Goal: Answer question/provide support: Share knowledge or assist other users

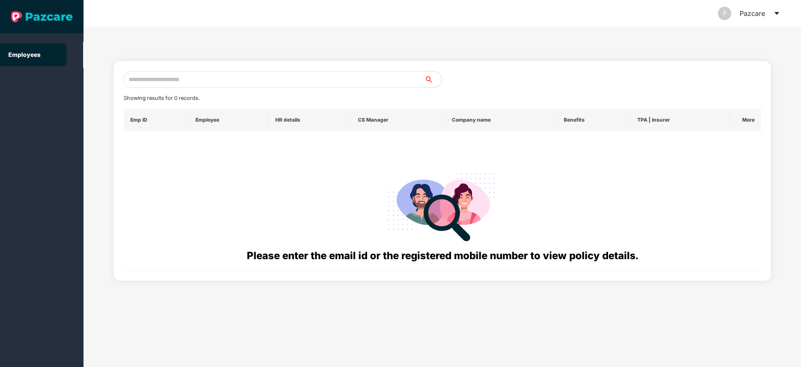
click at [324, 77] on input "text" at bounding box center [274, 79] width 301 height 17
paste input "**********"
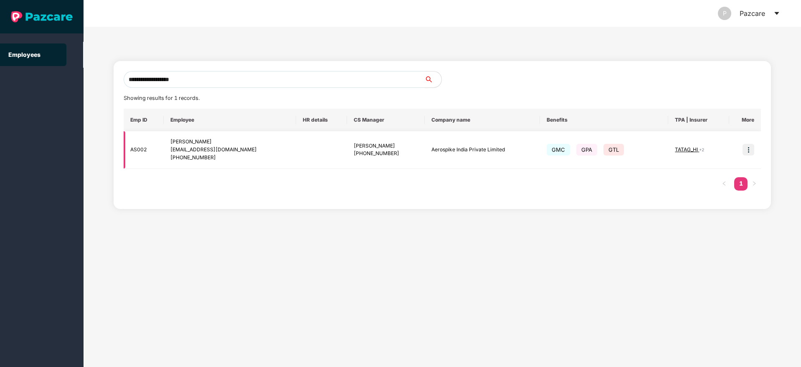
type input "**********"
click at [749, 150] on img at bounding box center [748, 150] width 12 height 12
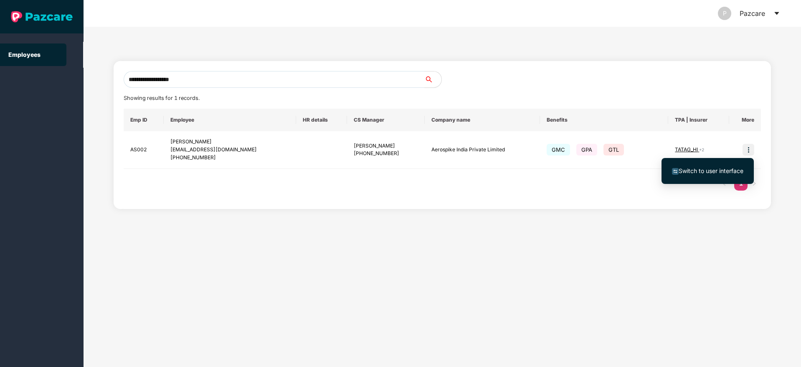
click at [712, 168] on span "Switch to user interface" at bounding box center [711, 170] width 65 height 7
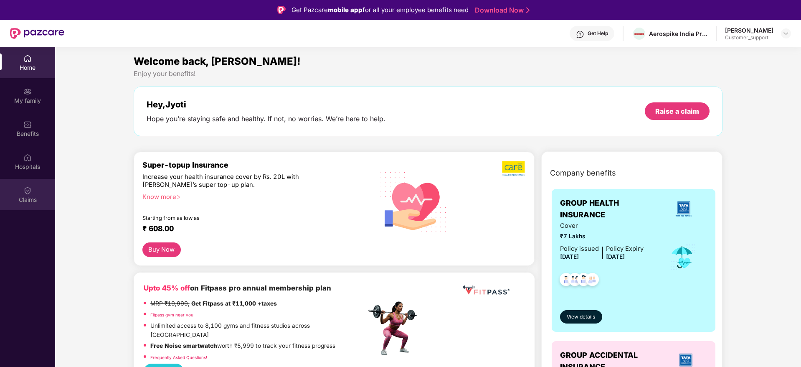
click at [23, 192] on div "Claims" at bounding box center [27, 194] width 55 height 31
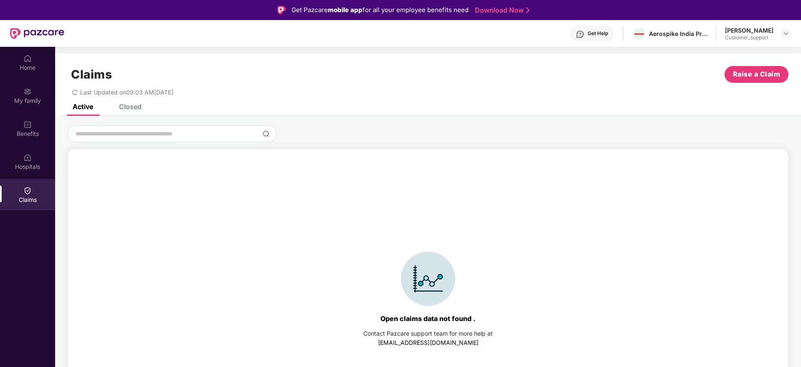
click at [138, 102] on div "Claims Raise a Claim Last Updated on 09:03 AM[DATE]" at bounding box center [428, 78] width 746 height 51
click at [132, 109] on div "Closed" at bounding box center [130, 106] width 23 height 8
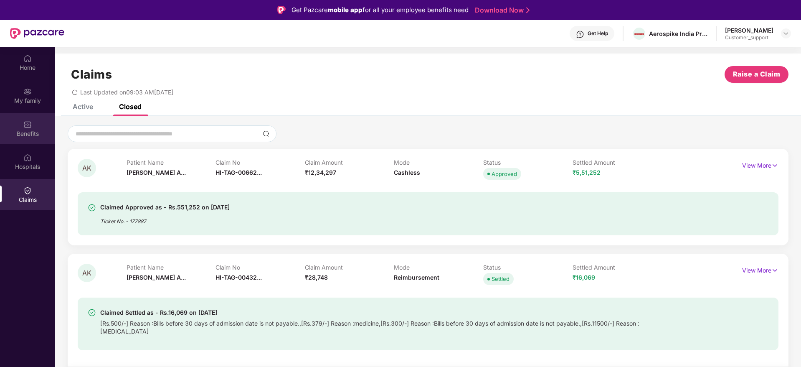
click at [13, 124] on div "Benefits" at bounding box center [27, 128] width 55 height 31
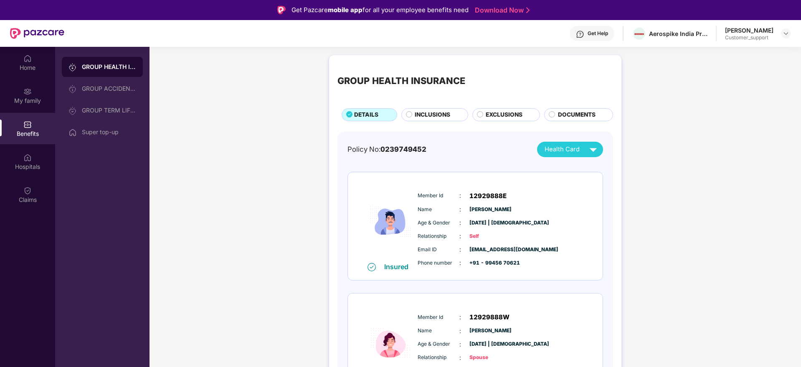
click at [419, 111] on span "INCLUSIONS" at bounding box center [432, 114] width 35 height 9
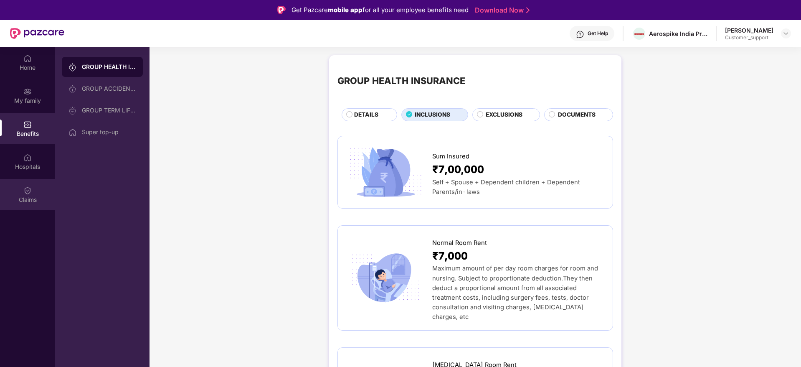
click at [20, 201] on div "Claims" at bounding box center [27, 199] width 55 height 8
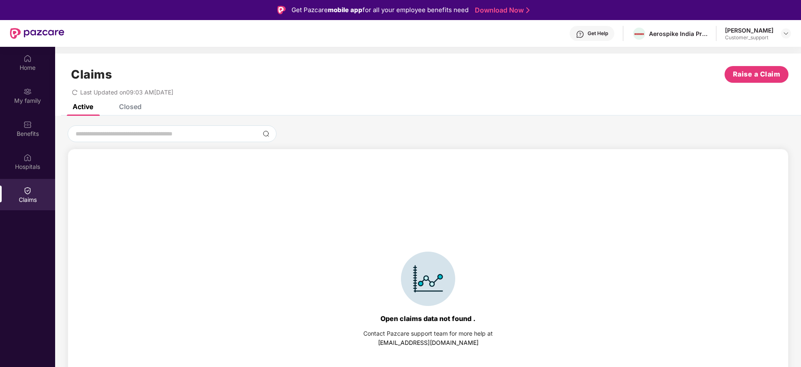
click at [131, 108] on div "Closed" at bounding box center [130, 106] width 23 height 8
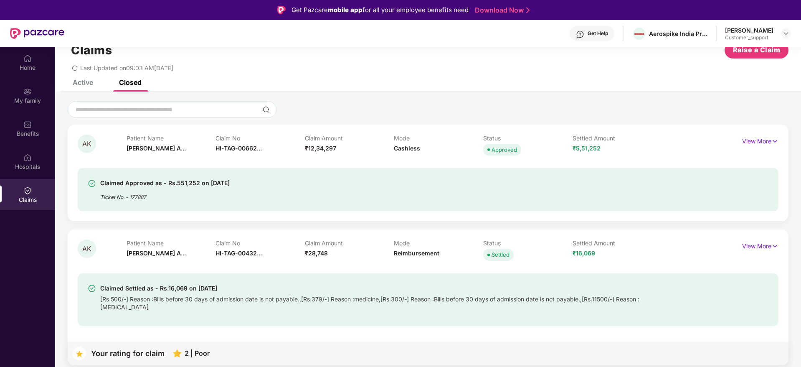
click at [607, 81] on div "Claims Raise a Claim Last Updated on 09:03 AM, 09 Oct 2025 Active Closed Open c…" at bounding box center [428, 342] width 746 height 627
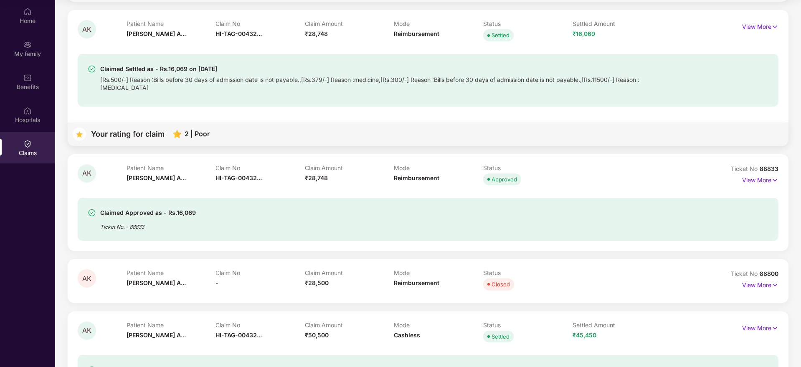
scroll to position [259, 0]
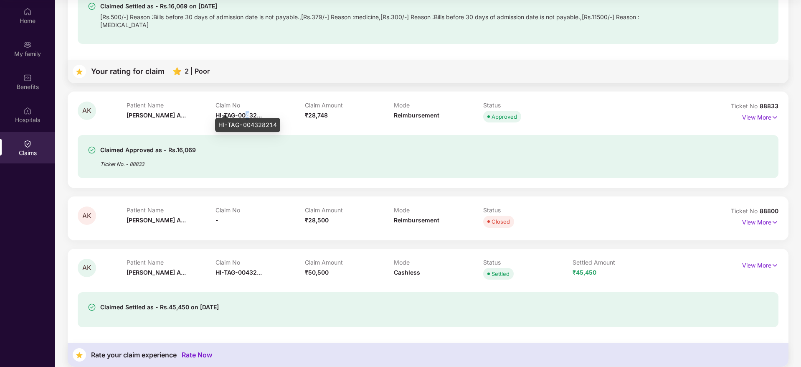
click at [249, 111] on span "HI-TAG-00432..." at bounding box center [238, 114] width 46 height 7
click at [250, 111] on span "HI-TAG-00432..." at bounding box center [238, 114] width 46 height 7
drag, startPoint x: 218, startPoint y: 126, endPoint x: 278, endPoint y: 122, distance: 59.9
click at [278, 122] on div "HI-TAG-004328214" at bounding box center [247, 125] width 65 height 14
copy div "HI-TAG-004328214"
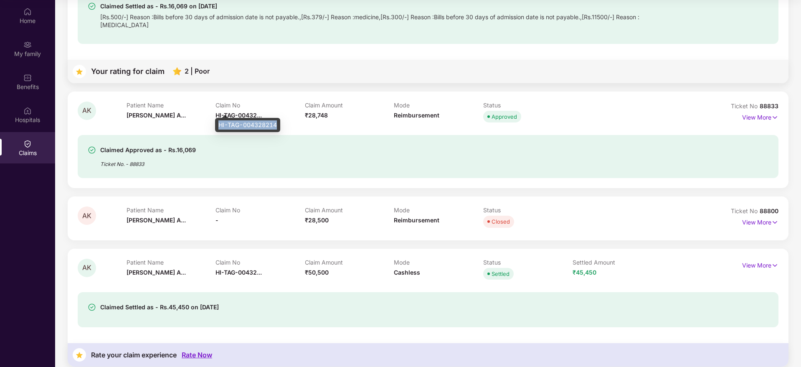
copy div "HI-TAG-004328214"
click at [23, 91] on div "Benefits" at bounding box center [27, 81] width 55 height 31
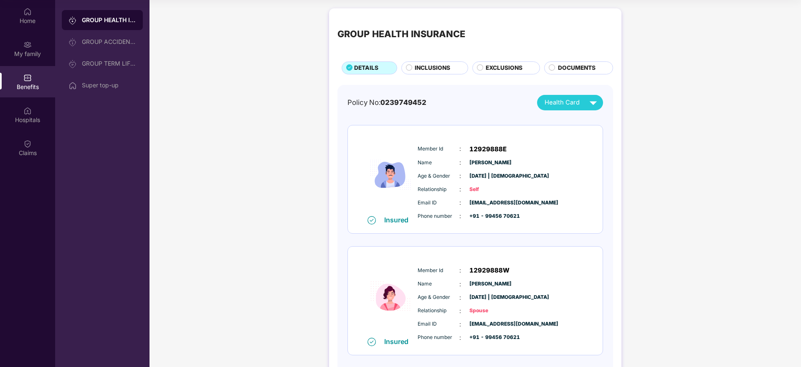
click at [496, 70] on span "EXCLUSIONS" at bounding box center [504, 67] width 37 height 9
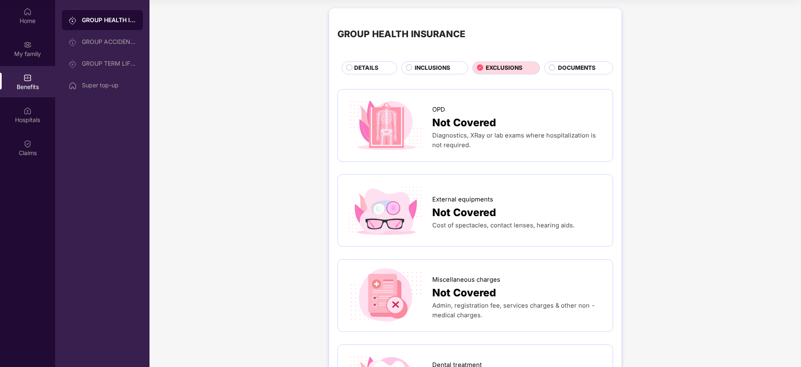
click at [424, 67] on span "INCLUSIONS" at bounding box center [432, 67] width 35 height 9
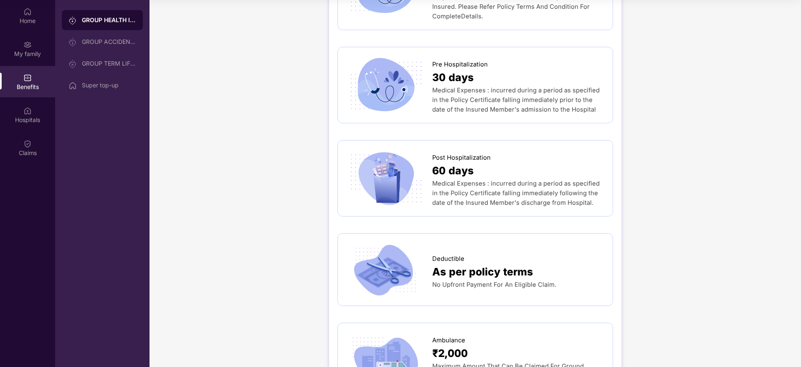
scroll to position [476, 0]
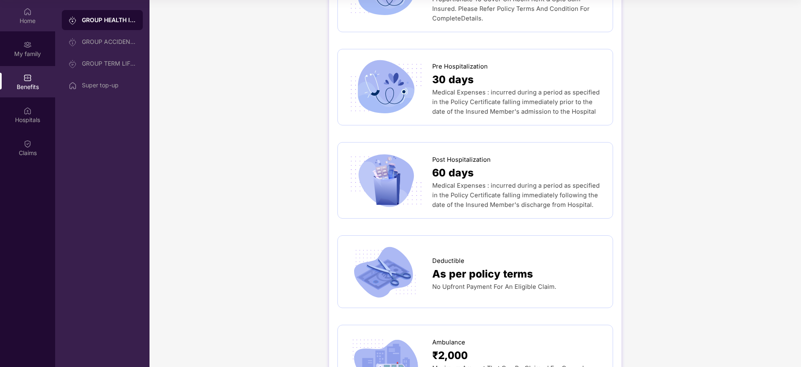
click at [18, 16] on div "Home" at bounding box center [27, 15] width 55 height 31
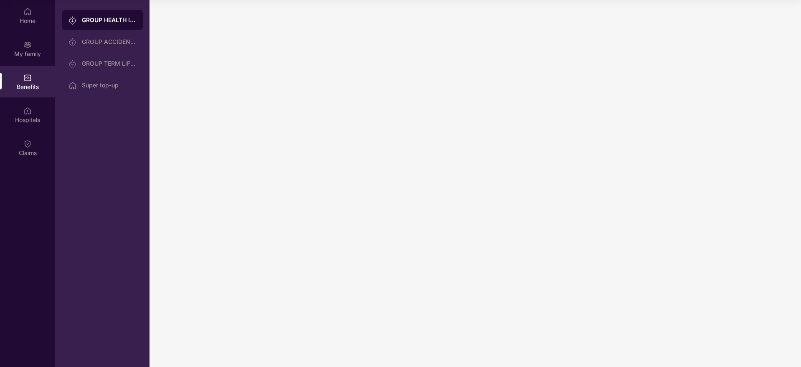
scroll to position [0, 0]
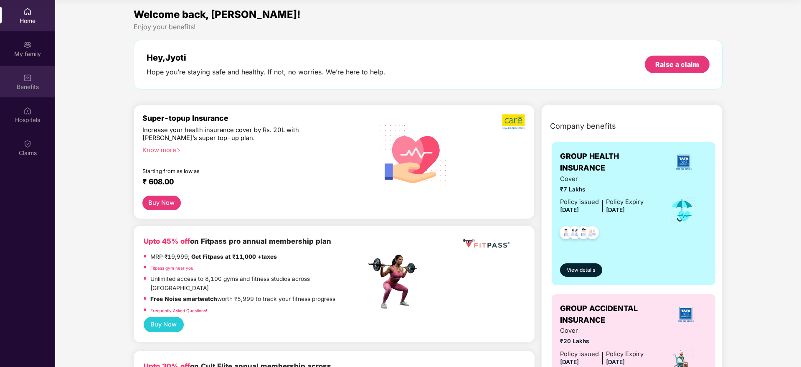
click at [30, 87] on div "Benefits" at bounding box center [27, 87] width 55 height 8
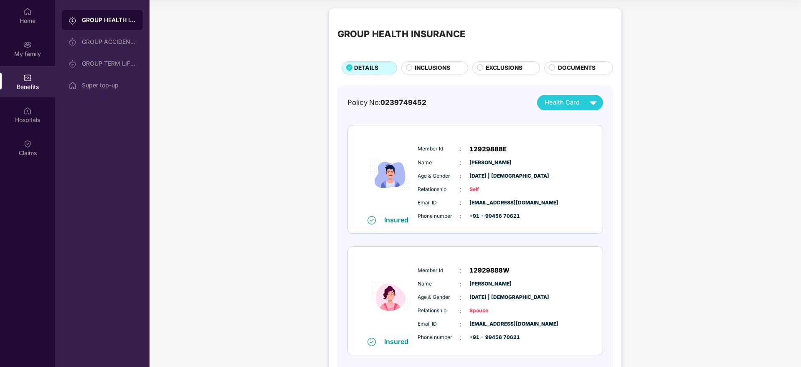
click at [29, 151] on div "Claims" at bounding box center [27, 153] width 55 height 8
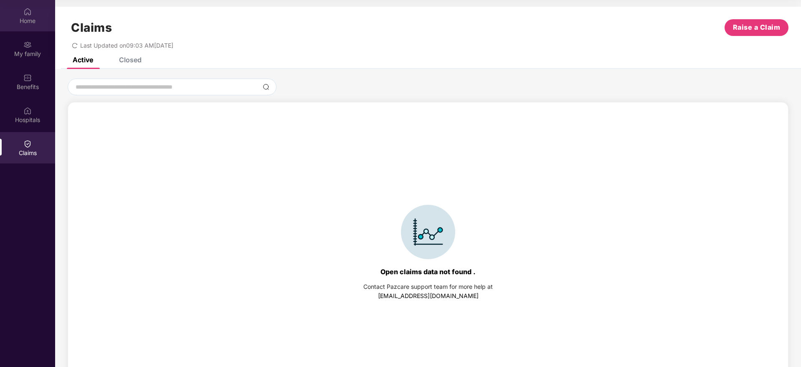
click at [13, 13] on div "Home" at bounding box center [27, 15] width 55 height 31
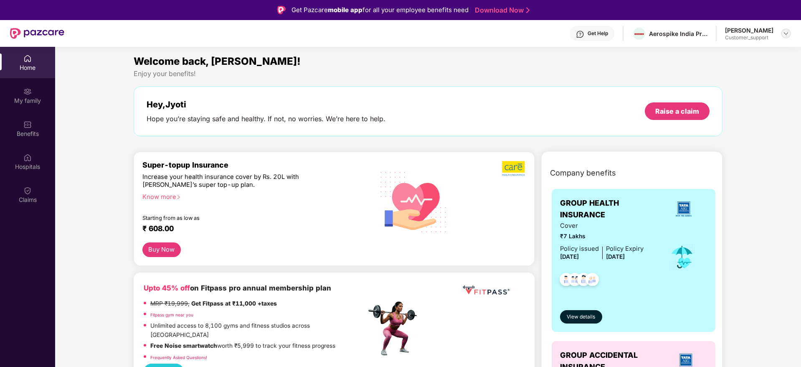
click at [786, 33] on img at bounding box center [786, 33] width 7 height 7
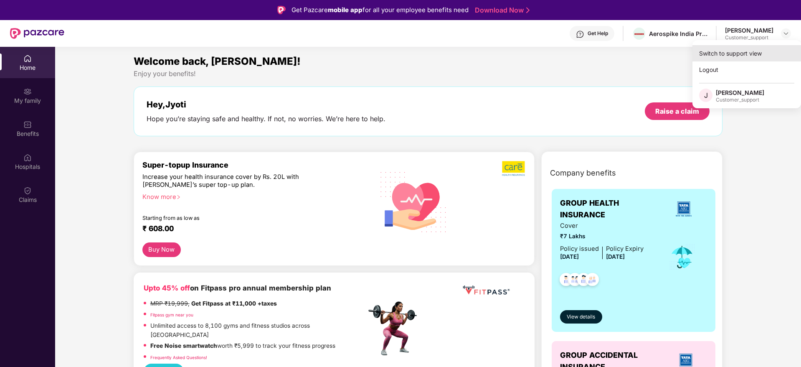
click at [711, 51] on div "Switch to support view" at bounding box center [746, 53] width 109 height 16
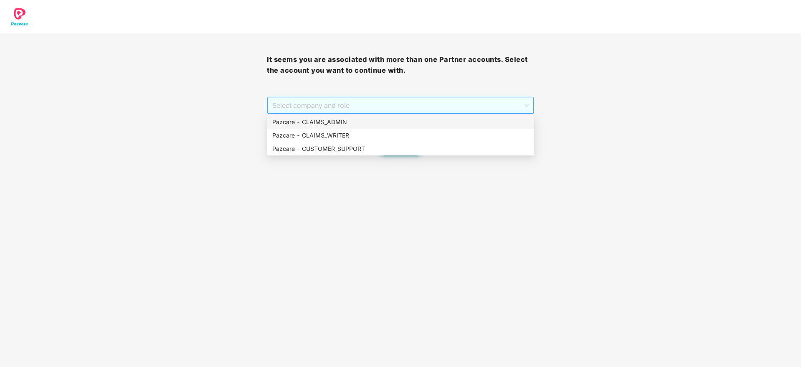
click at [441, 106] on span "Select company and role" at bounding box center [400, 105] width 256 height 16
click at [407, 150] on div "Pazcare - CUSTOMER_SUPPORT" at bounding box center [400, 148] width 257 height 9
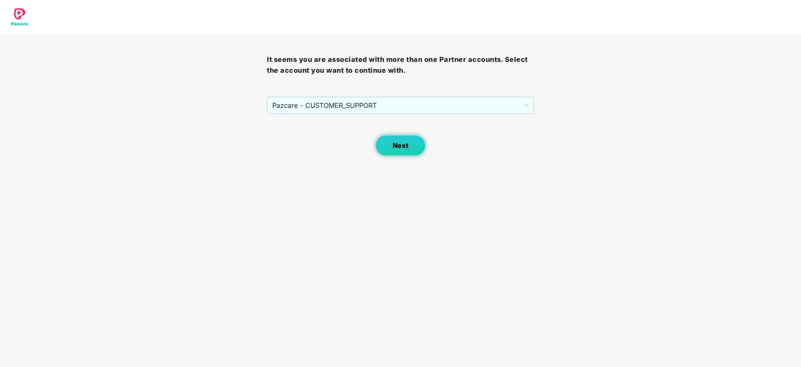
click at [407, 150] on button "Next" at bounding box center [400, 145] width 50 height 21
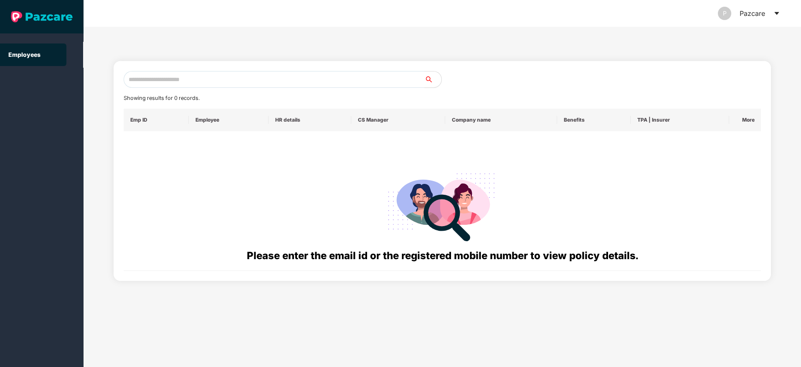
click at [216, 88] on div "Showing results for 0 records. Emp ID Employee HR details CS Manager Company na…" at bounding box center [443, 171] width 638 height 200
click at [216, 71] on input "text" at bounding box center [274, 79] width 301 height 17
paste input "**********"
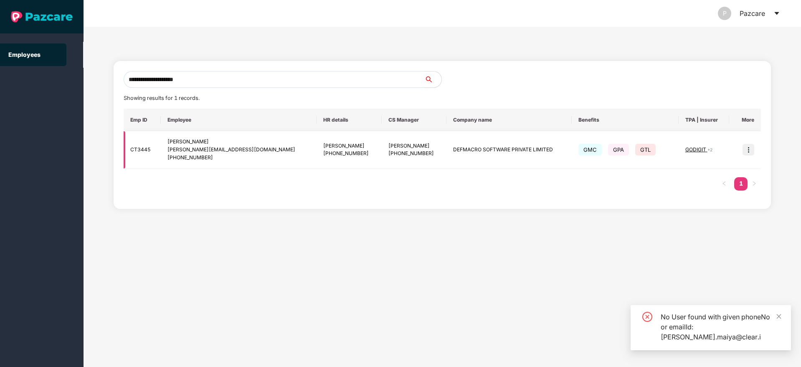
type input "**********"
click at [696, 147] on span "GODIGIT" at bounding box center [696, 149] width 22 height 6
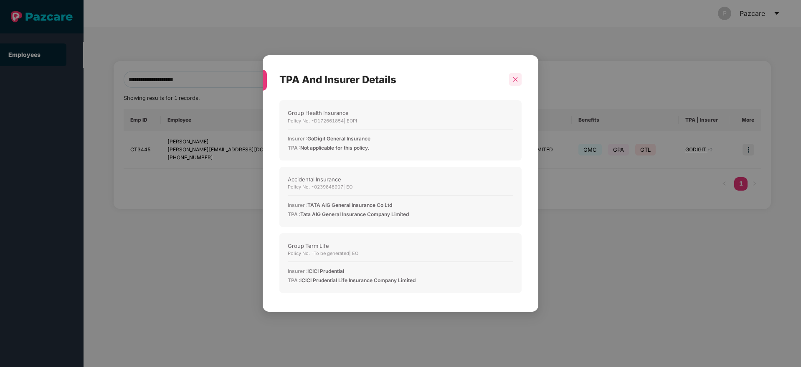
click at [517, 79] on icon "close" at bounding box center [515, 79] width 6 height 6
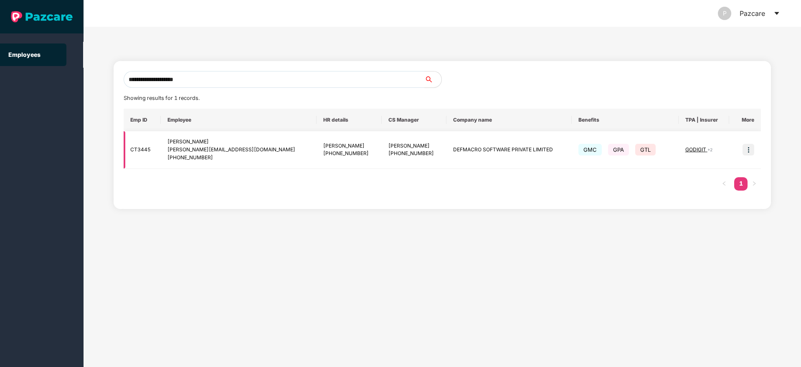
drag, startPoint x: 755, startPoint y: 150, endPoint x: 749, endPoint y: 150, distance: 5.8
click at [749, 150] on td at bounding box center [745, 150] width 32 height 38
click at [749, 150] on img at bounding box center [748, 150] width 12 height 12
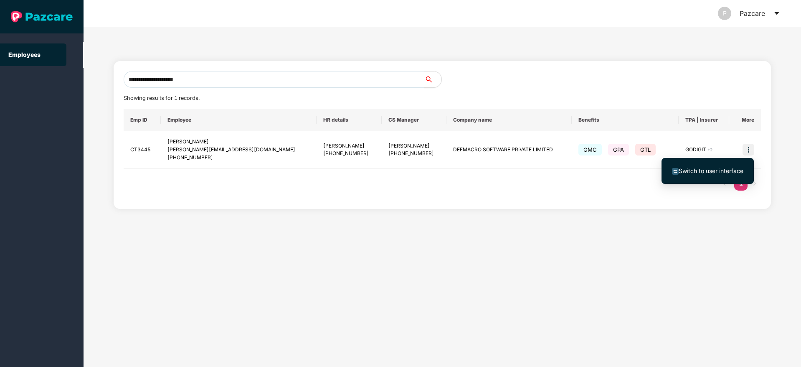
click at [703, 169] on span "Switch to user interface" at bounding box center [711, 170] width 65 height 7
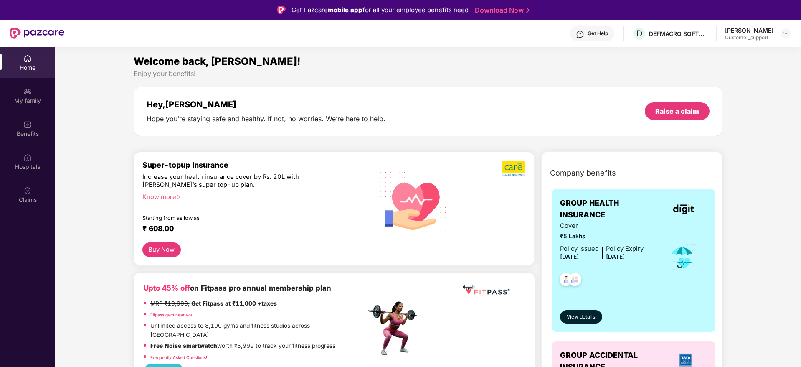
click at [28, 136] on div "Benefits" at bounding box center [27, 133] width 55 height 8
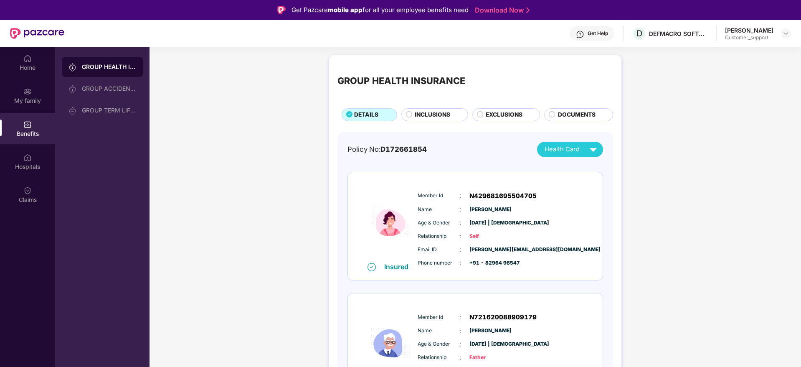
drag, startPoint x: 439, startPoint y: 106, endPoint x: 438, endPoint y: 110, distance: 4.3
click at [438, 110] on div "GROUP HEALTH INSURANCE DETAILS INCLUSIONS EXCLUSIONS DOCUMENTS" at bounding box center [475, 92] width 276 height 58
click at [438, 110] on span "INCLUSIONS" at bounding box center [432, 114] width 35 height 9
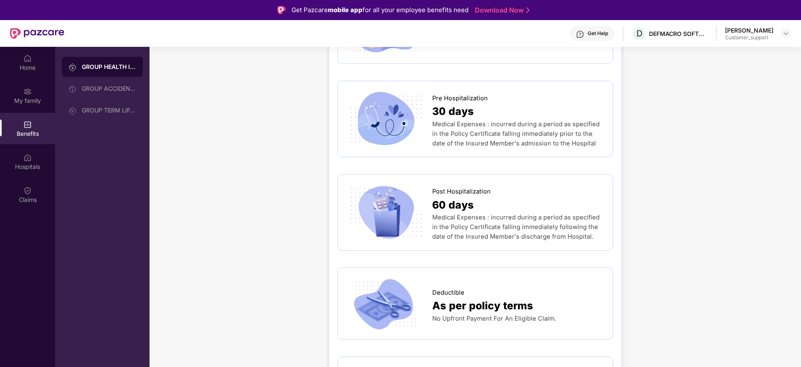
scroll to position [426, 0]
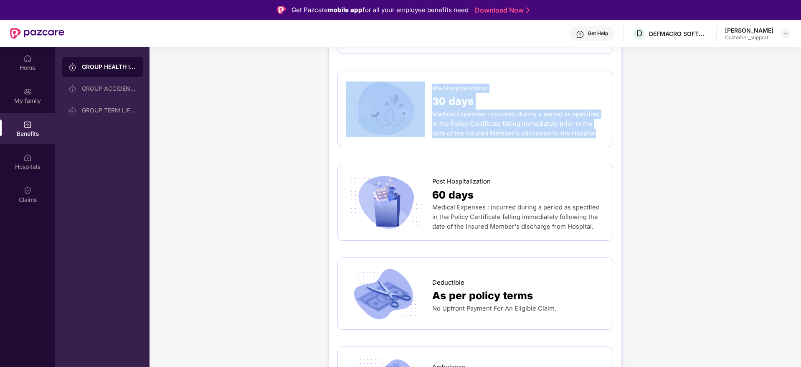
drag, startPoint x: 427, startPoint y: 84, endPoint x: 581, endPoint y: 136, distance: 162.4
click at [581, 136] on div "Pre Hospitalization 30 days Medical Expenses : incurred during a period as spec…" at bounding box center [475, 109] width 276 height 76
copy div "Pre Hospitalization 30 days Medical Expenses : incurred during a period as spec…"
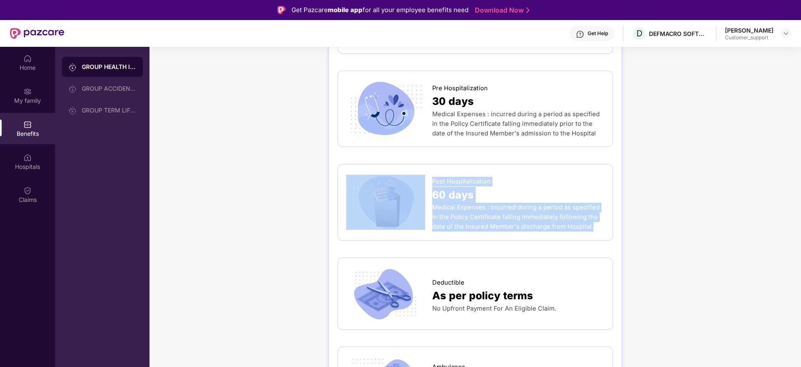
drag, startPoint x: 427, startPoint y: 172, endPoint x: 594, endPoint y: 233, distance: 177.5
click at [594, 233] on div "Post Hospitalization 60 days Medical Expenses : incurred during a period as spe…" at bounding box center [475, 202] width 276 height 76
copy div "Post Hospitalization 60 days Medical Expenses : incurred during a period as spe…"
click at [443, 219] on span "Medical Expenses : incurred during a period as specified in the Policy Certific…" at bounding box center [515, 216] width 167 height 27
drag, startPoint x: 431, startPoint y: 176, endPoint x: 582, endPoint y: 224, distance: 158.3
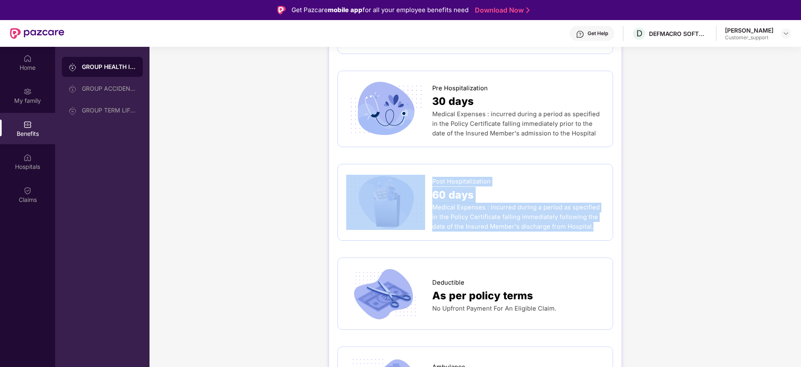
click at [582, 224] on div "Post Hospitalization 60 days Medical Expenses : incurred during a period as spe…" at bounding box center [475, 201] width 258 height 59
copy div "Post Hospitalization 60 days Medical Expenses : incurred during a period as spe…"
click at [784, 35] on img at bounding box center [786, 33] width 7 height 7
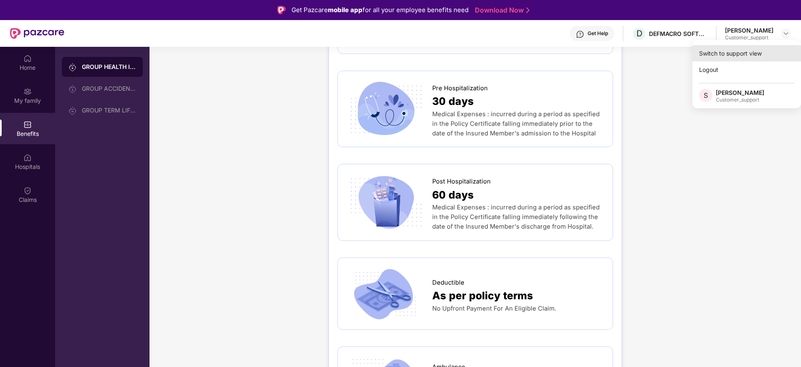
click at [760, 53] on div "Switch to support view" at bounding box center [746, 53] width 109 height 16
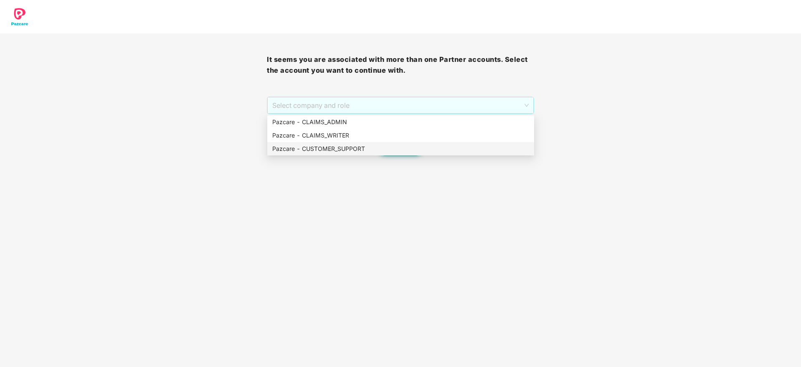
drag, startPoint x: 433, startPoint y: 105, endPoint x: 427, endPoint y: 153, distance: 48.8
click at [427, 153] on body "It seems you are associated with more than one Partner accounts. Select the acc…" at bounding box center [400, 183] width 801 height 367
click at [427, 153] on div "Pazcare - CUSTOMER_SUPPORT" at bounding box center [400, 148] width 267 height 13
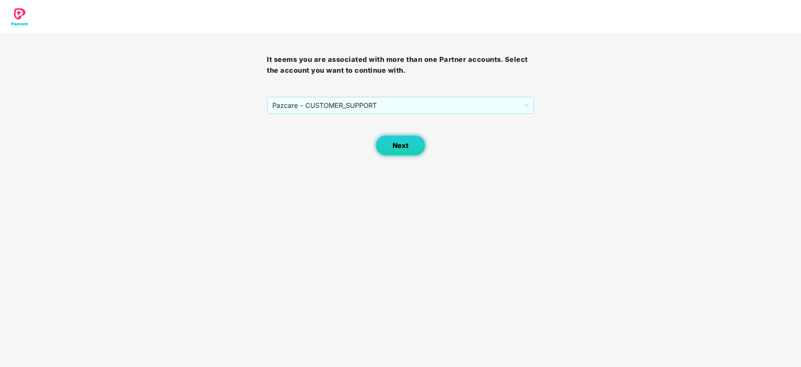
click at [409, 151] on button "Next" at bounding box center [400, 145] width 50 height 21
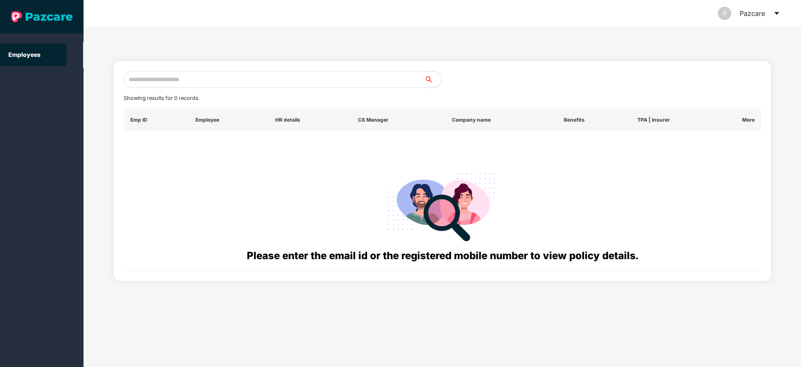
click at [299, 79] on input "text" at bounding box center [274, 79] width 301 height 17
paste input "**********"
drag, startPoint x: 243, startPoint y: 84, endPoint x: 104, endPoint y: 94, distance: 139.8
click at [104, 94] on div "**********" at bounding box center [442, 197] width 717 height 340
paste input "********"
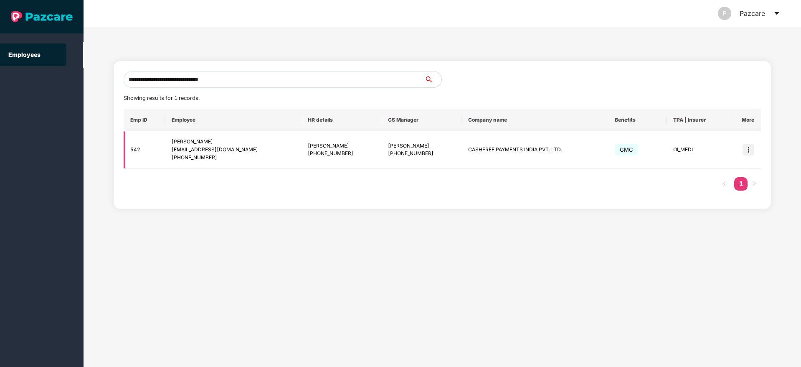
type input "**********"
click at [750, 151] on img at bounding box center [748, 150] width 12 height 12
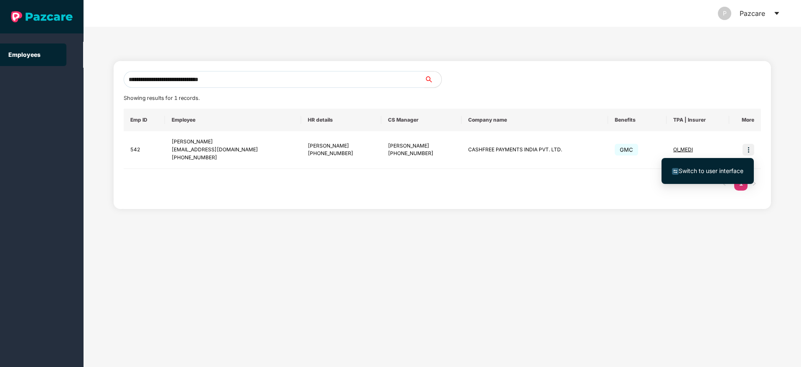
click at [713, 170] on span "Switch to user interface" at bounding box center [711, 170] width 65 height 7
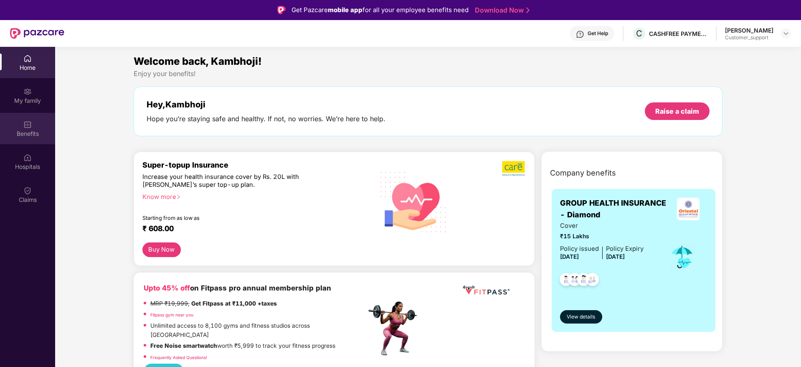
click at [24, 136] on div "Benefits" at bounding box center [27, 133] width 55 height 8
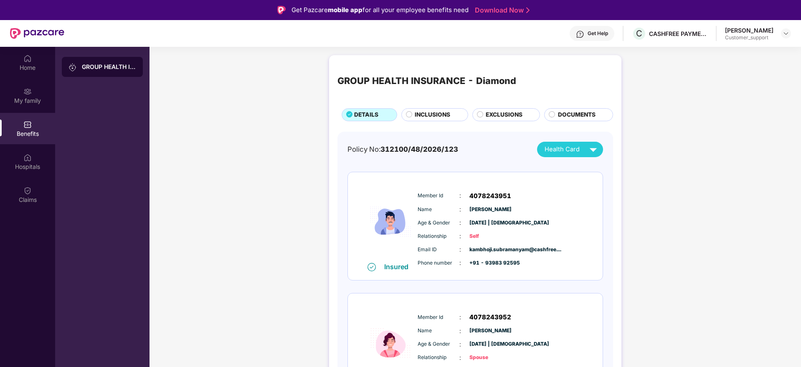
click at [434, 115] on span "INCLUSIONS" at bounding box center [432, 114] width 35 height 9
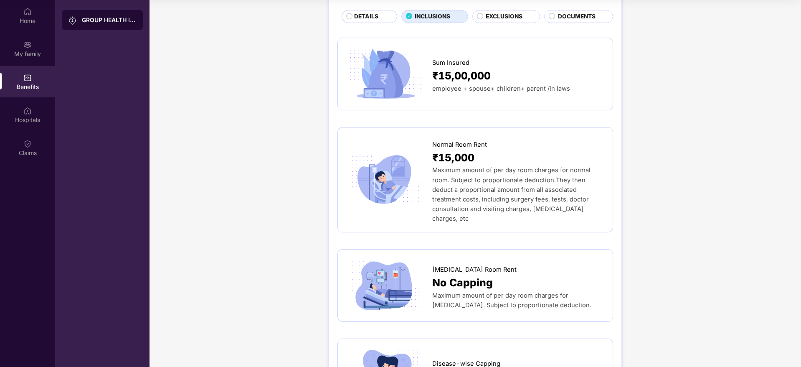
scroll to position [0, 0]
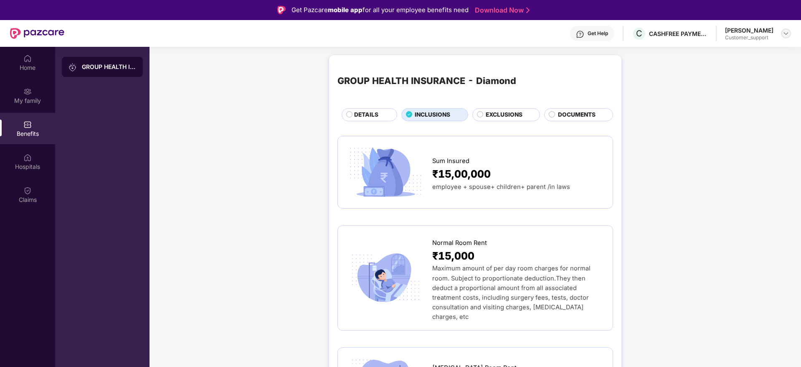
click at [783, 33] on img at bounding box center [786, 33] width 7 height 7
click at [730, 50] on div "Switch to support view" at bounding box center [746, 53] width 109 height 16
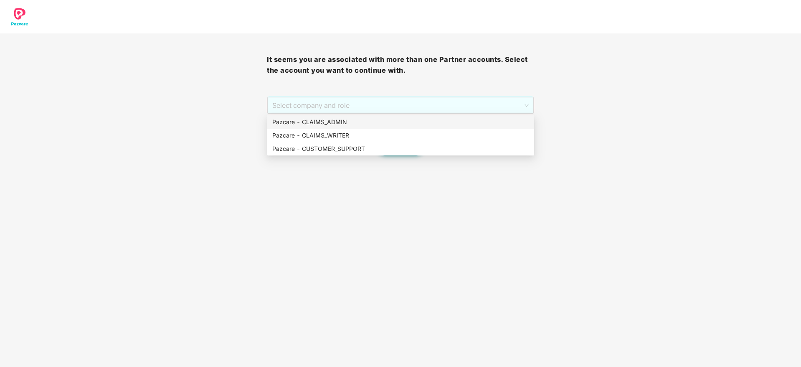
drag, startPoint x: 405, startPoint y: 106, endPoint x: 407, endPoint y: 125, distance: 19.3
click at [407, 125] on body "It seems you are associated with more than one Partner accounts. Select the acc…" at bounding box center [400, 183] width 801 height 367
click at [407, 125] on div "Pazcare - CLAIMS_ADMIN" at bounding box center [400, 121] width 257 height 9
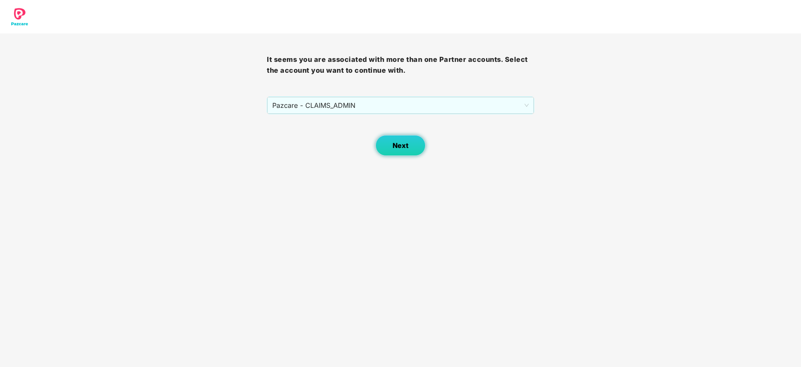
click at [407, 147] on span "Next" at bounding box center [401, 146] width 16 height 8
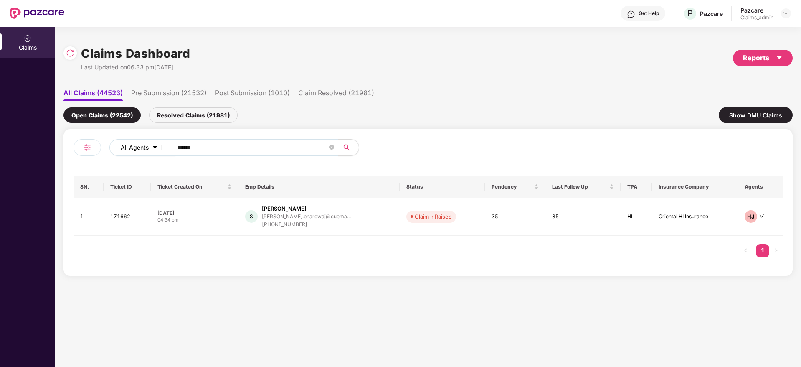
drag, startPoint x: 220, startPoint y: 154, endPoint x: 157, endPoint y: 155, distance: 63.9
click at [157, 155] on div "All Agents ******" at bounding box center [322, 147] width 426 height 17
drag, startPoint x: 226, startPoint y: 142, endPoint x: 164, endPoint y: 146, distance: 62.4
click at [164, 146] on div "All Agents ******" at bounding box center [322, 147] width 426 height 17
paste input "text"
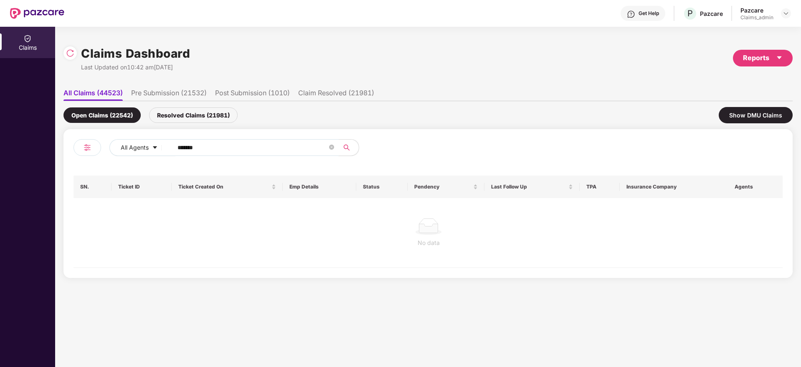
type input "******"
click at [184, 116] on div "Resolved Claims (21981)" at bounding box center [193, 114] width 89 height 15
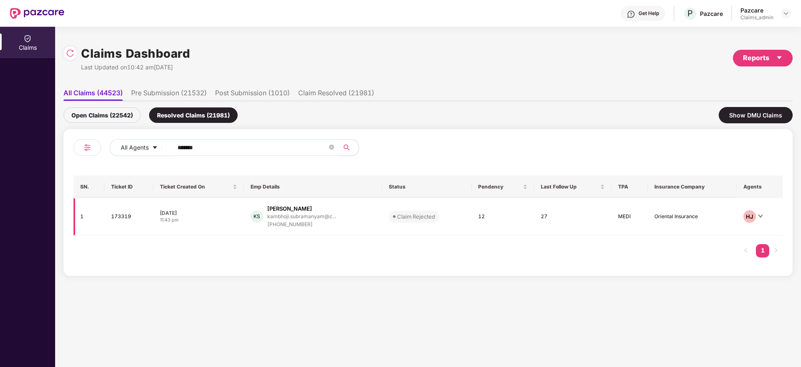
click at [294, 212] on div "[PERSON_NAME]" at bounding box center [289, 209] width 45 height 8
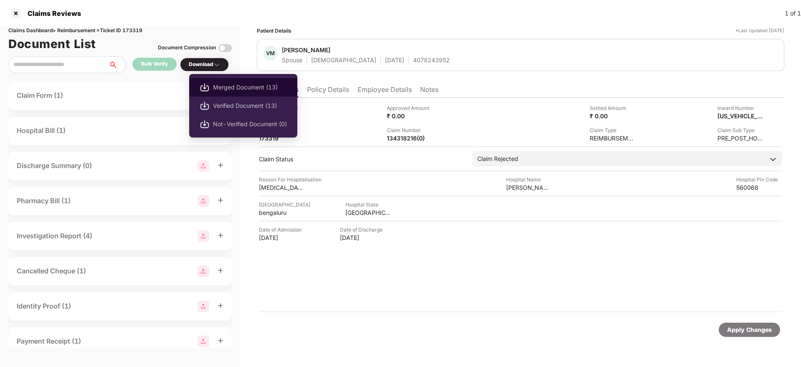
click at [220, 86] on span "Merged Document (13)" at bounding box center [250, 87] width 74 height 9
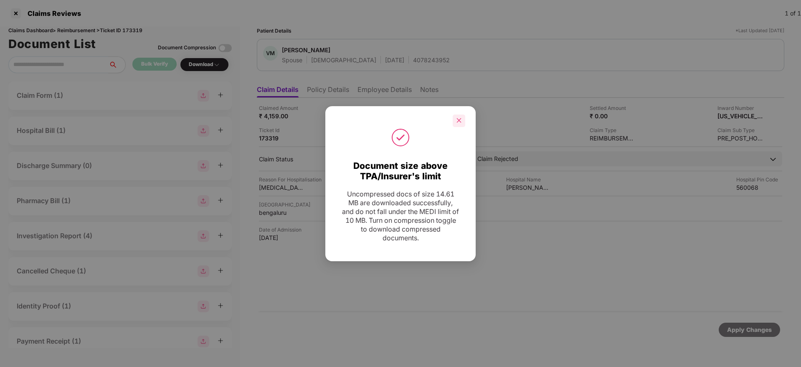
click at [459, 119] on icon "close" at bounding box center [459, 120] width 5 height 5
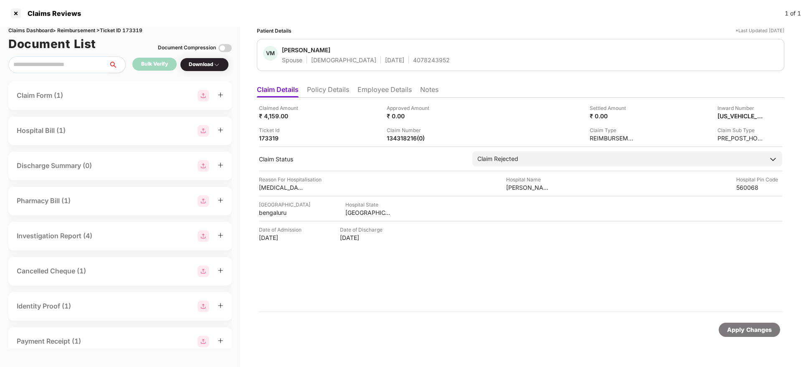
click at [395, 87] on li "Employee Details" at bounding box center [384, 91] width 54 height 12
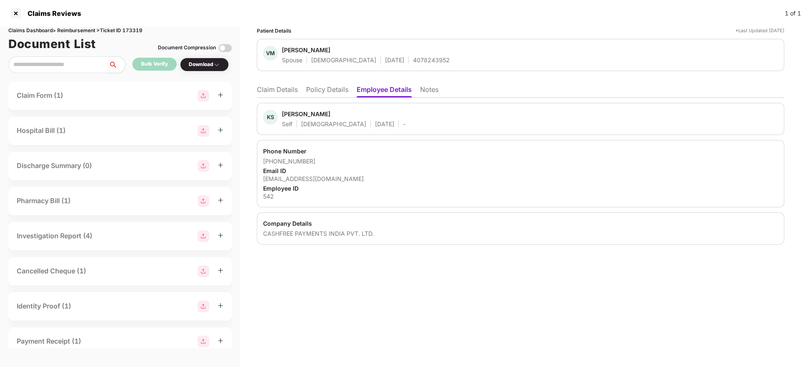
drag, startPoint x: 263, startPoint y: 180, endPoint x: 406, endPoint y: 176, distance: 143.3
click at [406, 176] on div "Phone Number +919398392595 Email ID kambhoji.subramanyam@cashfree.com Employee …" at bounding box center [520, 173] width 527 height 67
copy div "[EMAIL_ADDRESS][DOMAIN_NAME]"
click at [13, 14] on div at bounding box center [15, 13] width 13 height 13
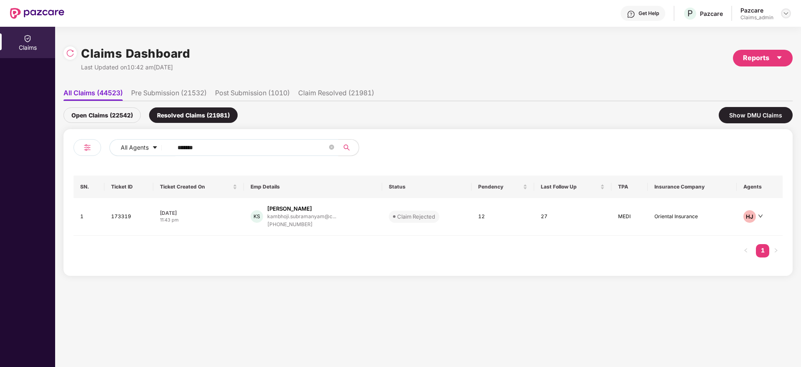
click at [781, 14] on div at bounding box center [786, 13] width 10 height 10
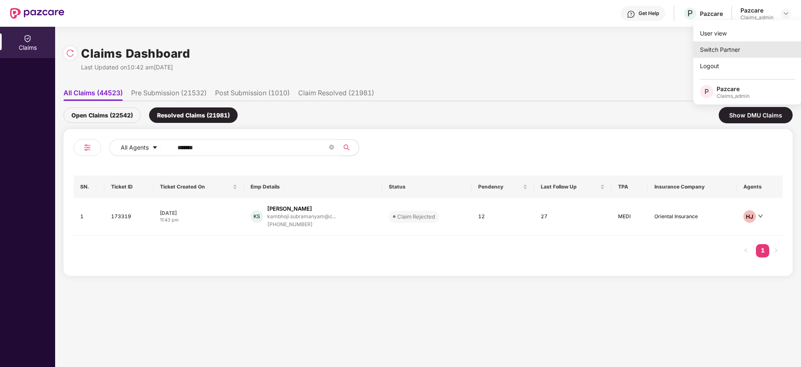
click at [734, 47] on div "Switch Partner" at bounding box center [747, 49] width 109 height 16
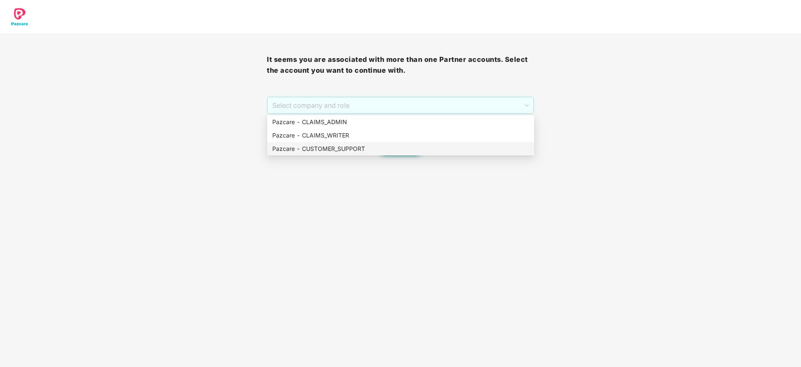
drag, startPoint x: 390, startPoint y: 107, endPoint x: 393, endPoint y: 150, distance: 42.7
click at [393, 150] on body "It seems you are associated with more than one Partner accounts. Select the acc…" at bounding box center [400, 183] width 801 height 367
click at [393, 150] on div "Pazcare - CUSTOMER_SUPPORT" at bounding box center [400, 148] width 257 height 9
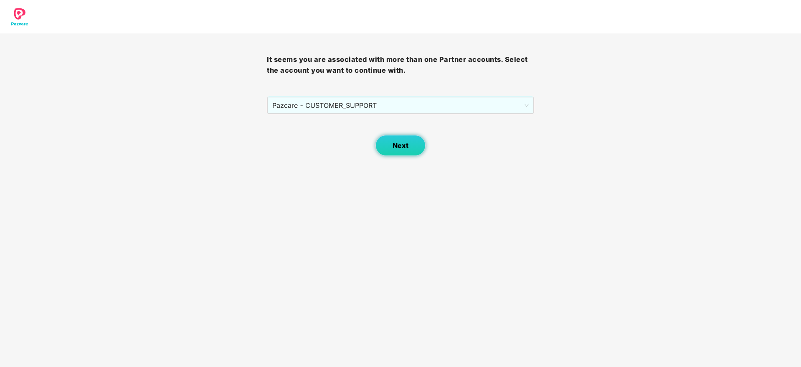
click at [393, 150] on button "Next" at bounding box center [400, 145] width 50 height 21
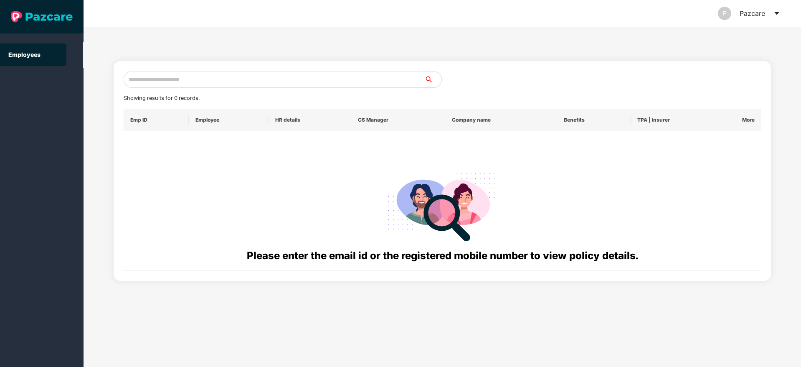
click at [218, 77] on input "text" at bounding box center [274, 79] width 301 height 17
paste input "**********"
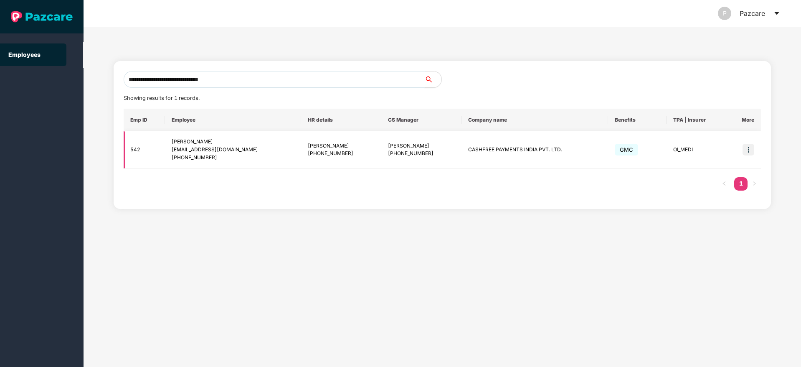
type input "**********"
click at [747, 150] on img at bounding box center [748, 150] width 12 height 12
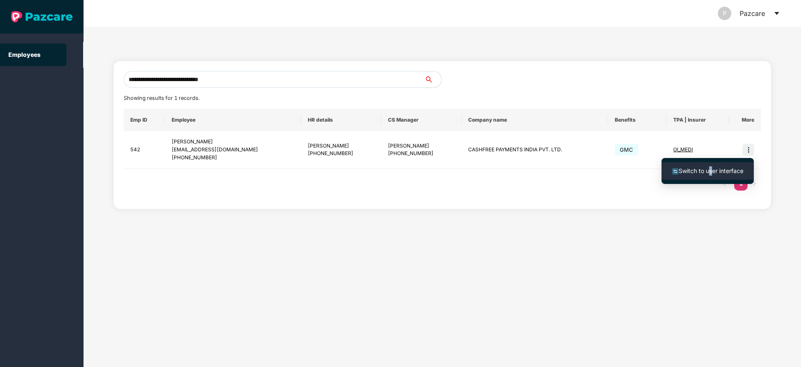
drag, startPoint x: 711, startPoint y: 160, endPoint x: 707, endPoint y: 167, distance: 7.1
click at [707, 167] on ul "Switch to user interface" at bounding box center [707, 171] width 92 height 26
click at [707, 167] on span "Switch to user interface" at bounding box center [711, 170] width 65 height 7
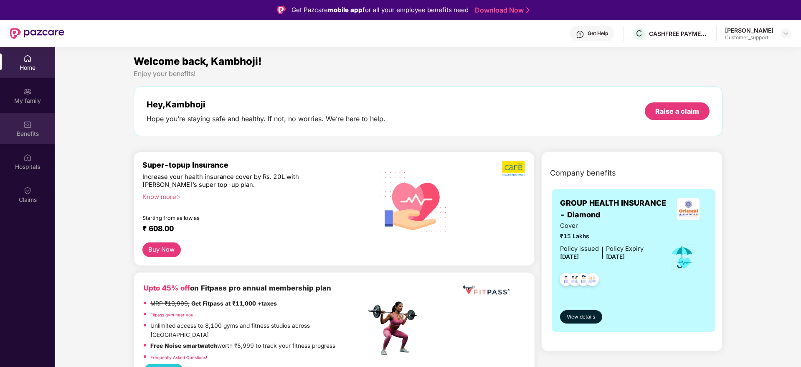
click at [27, 143] on div "Benefits" at bounding box center [27, 128] width 55 height 31
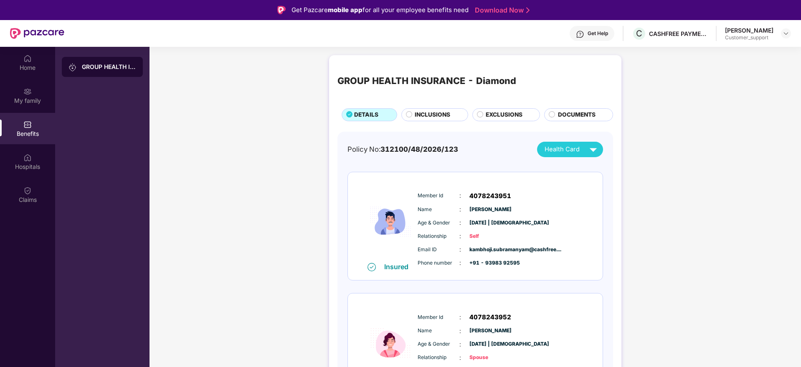
click at [433, 113] on span "INCLUSIONS" at bounding box center [432, 114] width 35 height 9
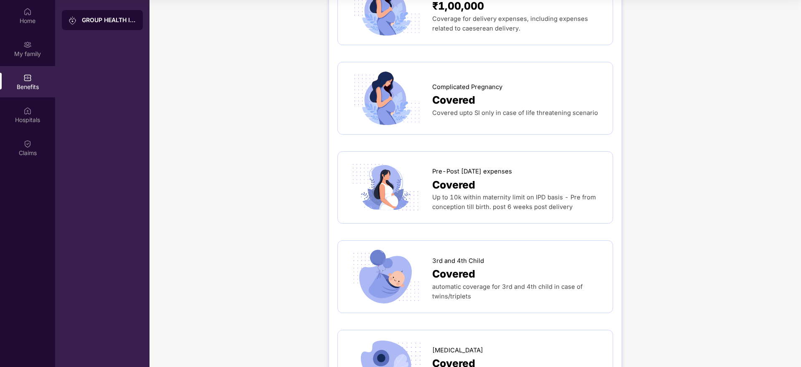
scroll to position [1119, 0]
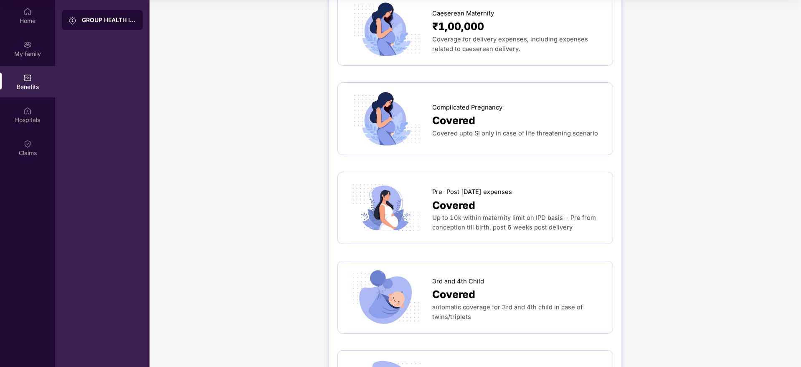
click at [726, 91] on div "GROUP HEALTH INSURANCE - Diamond DETAILS INCLUSIONS EXCLUSIONS DOCUMENTS Sum In…" at bounding box center [475, 136] width 651 height 2502
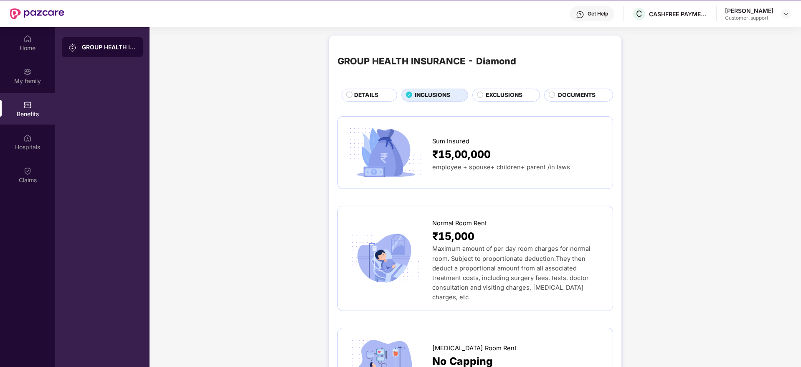
scroll to position [0, 0]
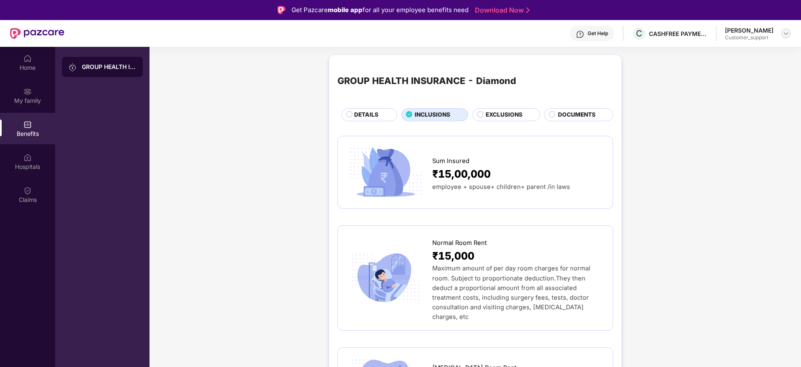
click at [790, 33] on div at bounding box center [786, 33] width 10 height 10
click at [740, 58] on div "Switch to support view" at bounding box center [746, 53] width 109 height 16
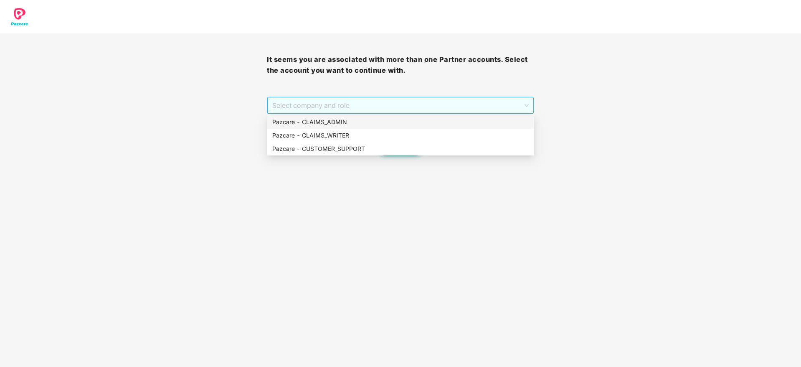
click at [422, 106] on span "Select company and role" at bounding box center [400, 105] width 256 height 16
click at [412, 151] on div "Pazcare - CUSTOMER_SUPPORT" at bounding box center [400, 148] width 257 height 9
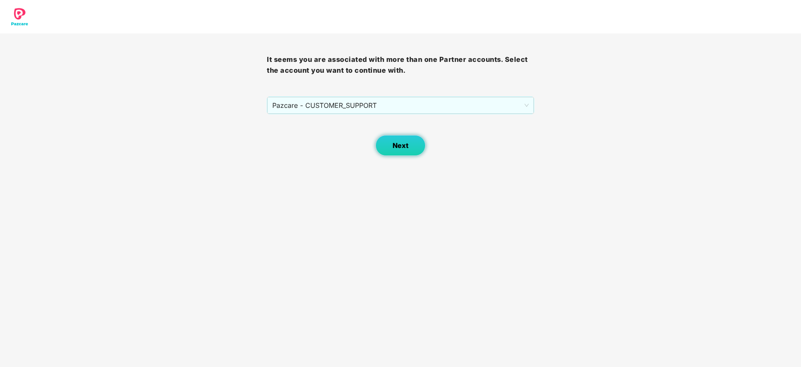
click at [412, 151] on button "Next" at bounding box center [400, 145] width 50 height 21
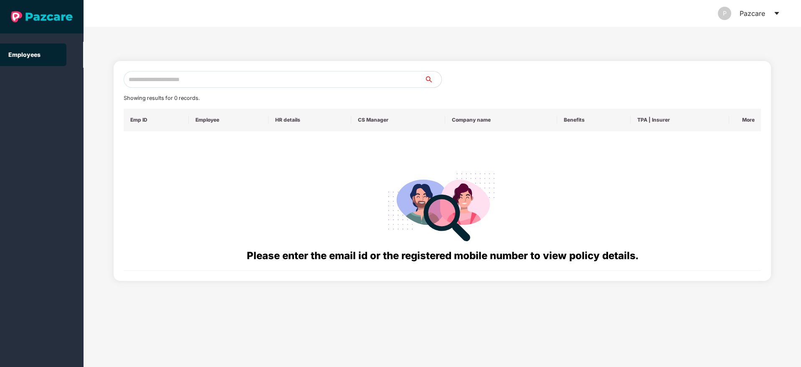
click at [280, 79] on input "text" at bounding box center [274, 79] width 301 height 17
paste input "**********"
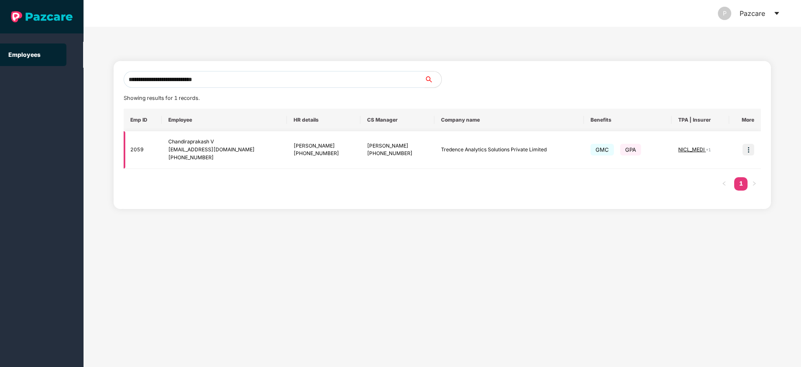
type input "**********"
click at [751, 152] on img at bounding box center [748, 150] width 12 height 12
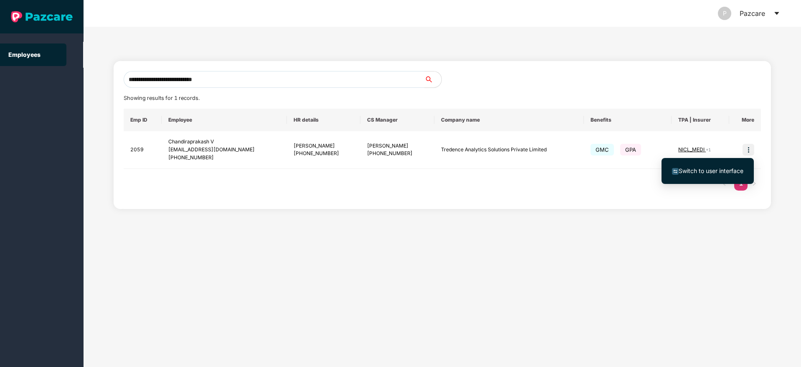
click at [703, 171] on span "Switch to user interface" at bounding box center [711, 170] width 65 height 7
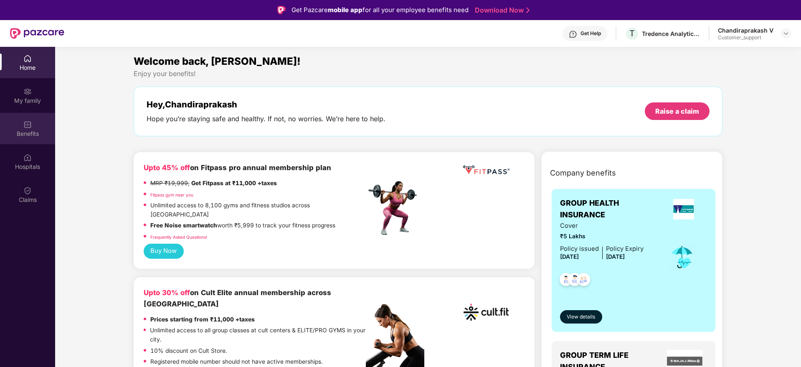
click at [22, 133] on div "Benefits" at bounding box center [27, 133] width 55 height 8
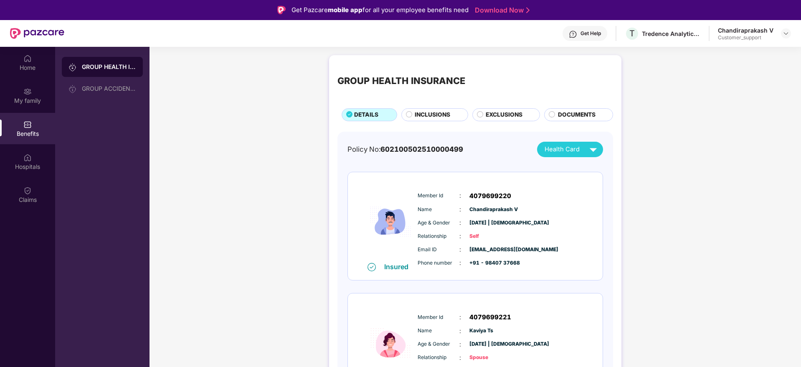
click at [428, 115] on span "INCLUSIONS" at bounding box center [432, 114] width 35 height 9
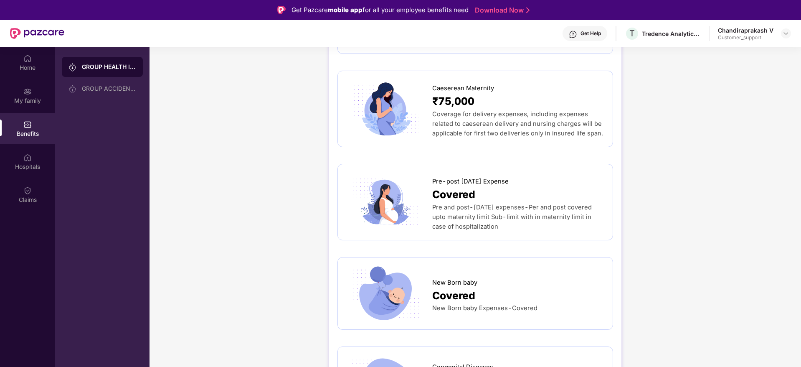
scroll to position [927, 0]
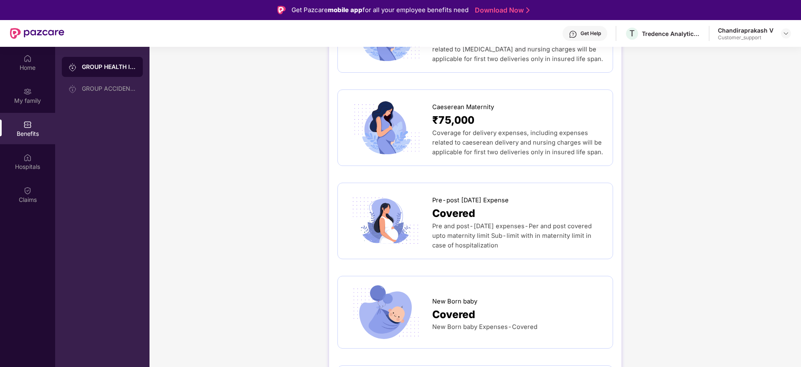
click at [585, 26] on div "Get Help" at bounding box center [585, 33] width 45 height 15
click at [27, 61] on img at bounding box center [27, 58] width 8 height 8
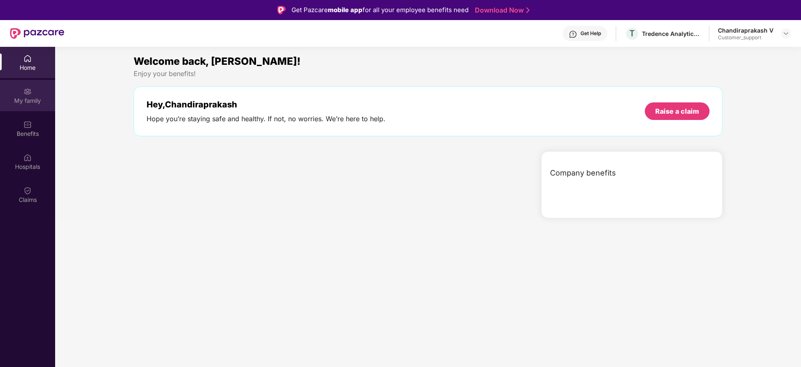
click at [29, 95] on img at bounding box center [27, 91] width 8 height 8
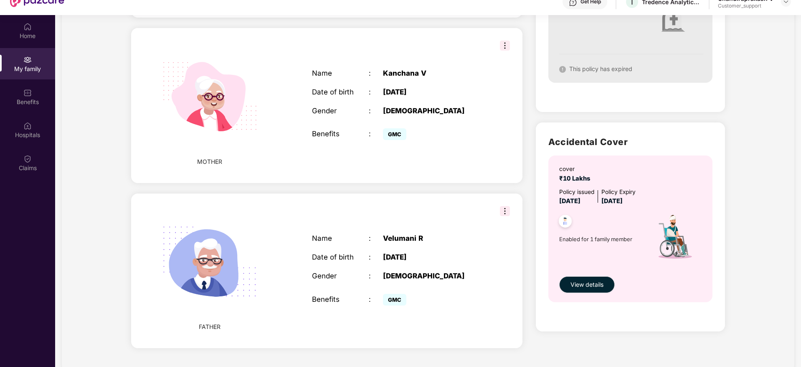
scroll to position [47, 0]
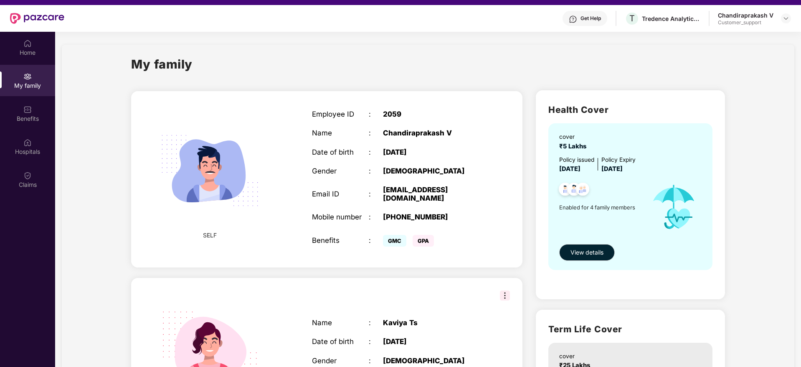
scroll to position [0, 0]
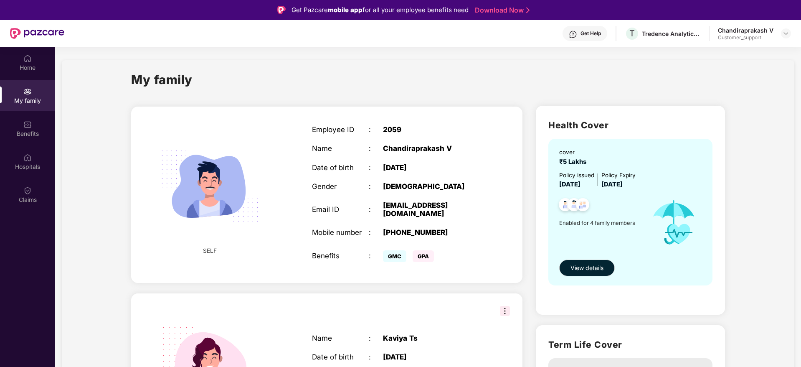
click at [597, 34] on div "Get Help" at bounding box center [590, 33] width 20 height 7
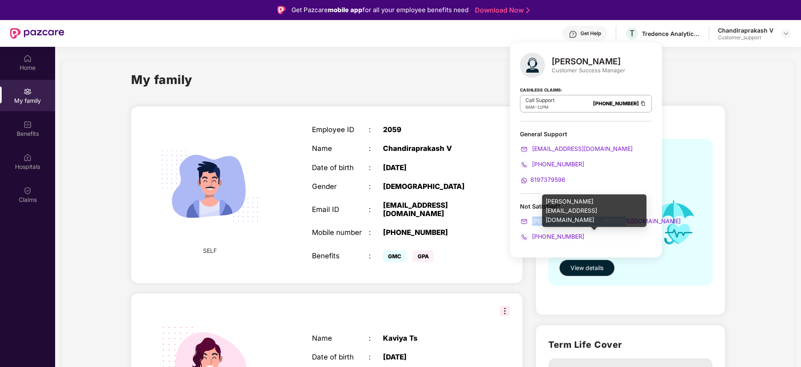
drag, startPoint x: 533, startPoint y: 225, endPoint x: 616, endPoint y: 223, distance: 83.1
click at [616, 223] on div "ronak.majalkar@pazcare.com" at bounding box center [586, 220] width 132 height 9
copy span "ronak.majalkar@pazcare.com"
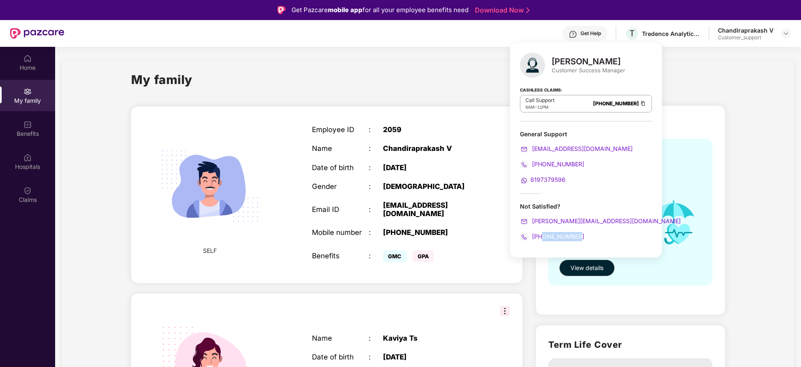
drag, startPoint x: 583, startPoint y: 238, endPoint x: 541, endPoint y: 233, distance: 43.0
click at [541, 233] on div "+917021572524" at bounding box center [586, 236] width 132 height 9
copy span "7021572524"
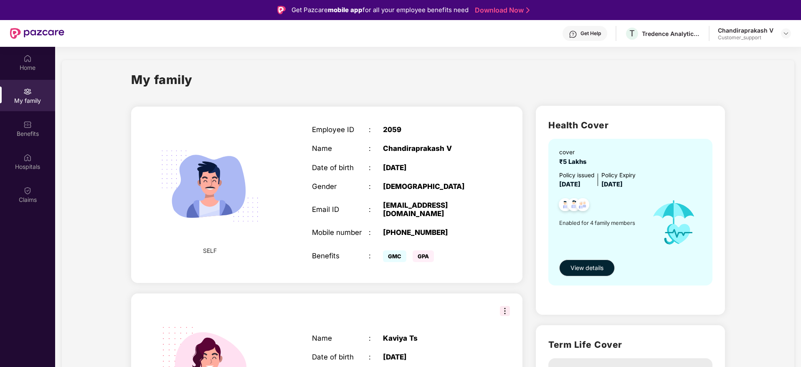
click at [440, 86] on div "My family" at bounding box center [428, 84] width 594 height 29
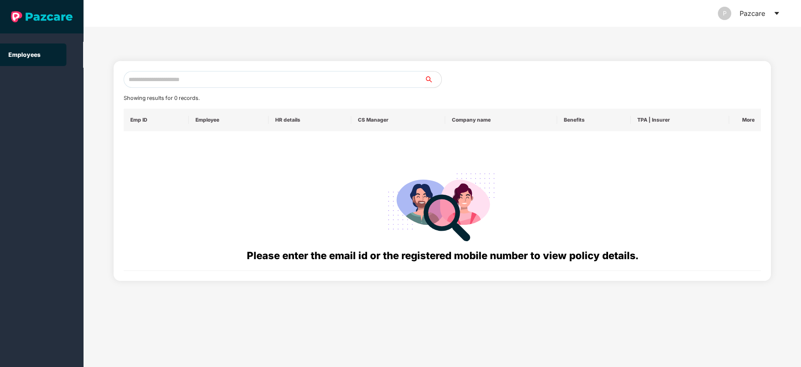
click at [348, 84] on input "text" at bounding box center [274, 79] width 301 height 17
paste input "**********"
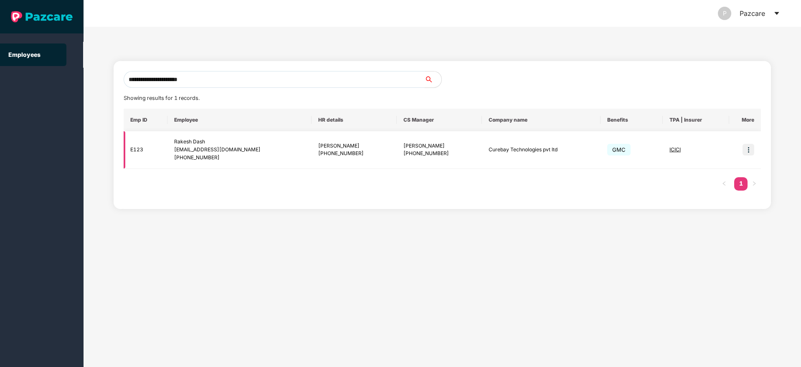
type input "**********"
click at [746, 146] on img at bounding box center [748, 150] width 12 height 12
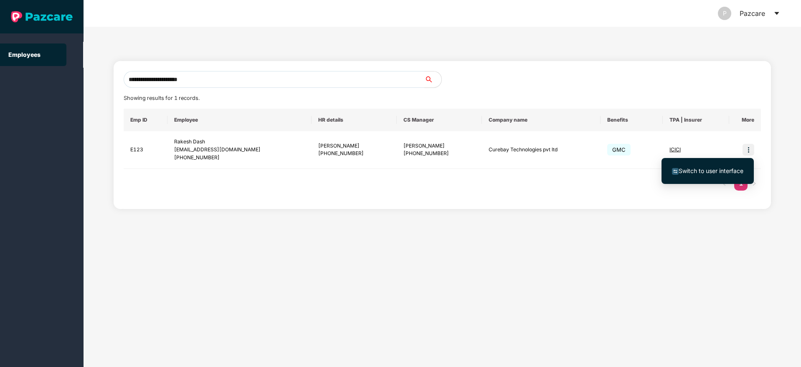
click at [690, 174] on span "Switch to user interface" at bounding box center [711, 170] width 65 height 7
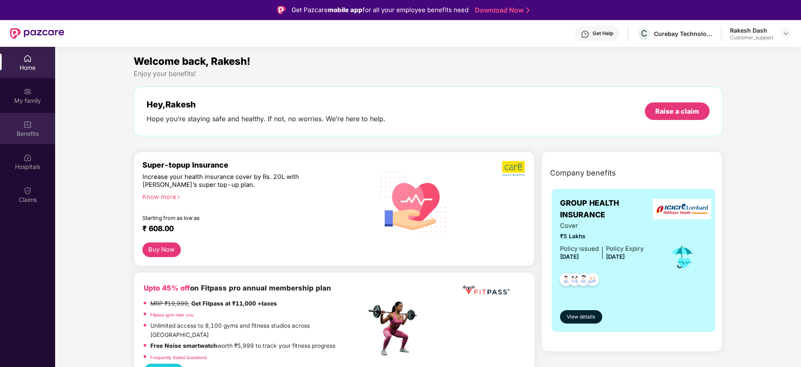
click at [38, 119] on div "Benefits" at bounding box center [27, 128] width 55 height 31
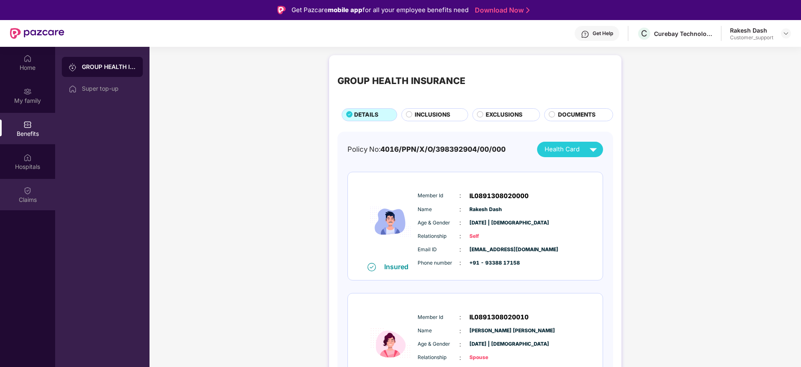
click at [15, 197] on div "Claims" at bounding box center [27, 199] width 55 height 8
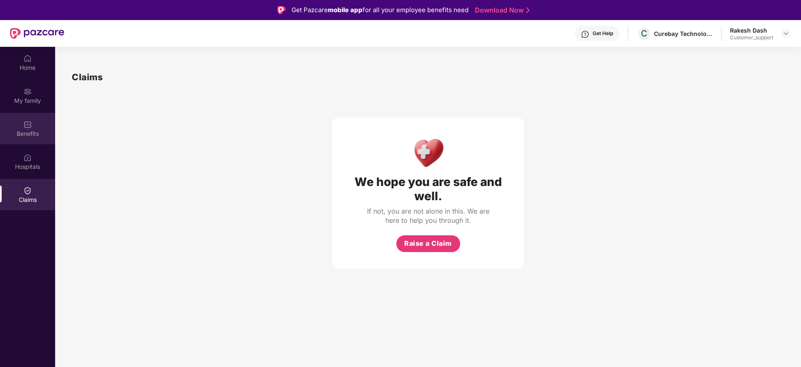
click at [25, 129] on div "Benefits" at bounding box center [27, 133] width 55 height 8
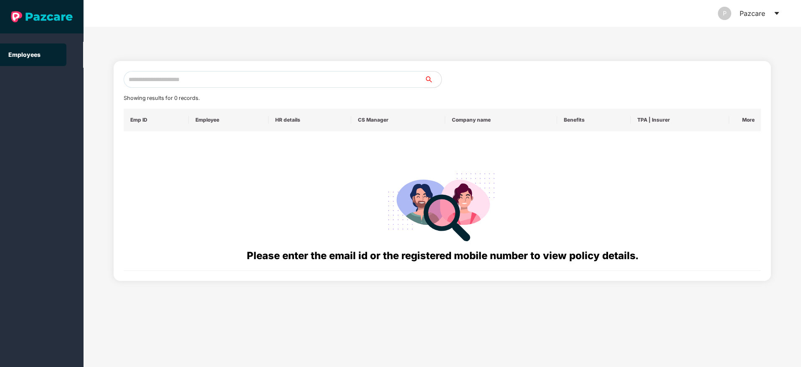
click at [779, 13] on icon "caret-down" at bounding box center [776, 13] width 7 height 7
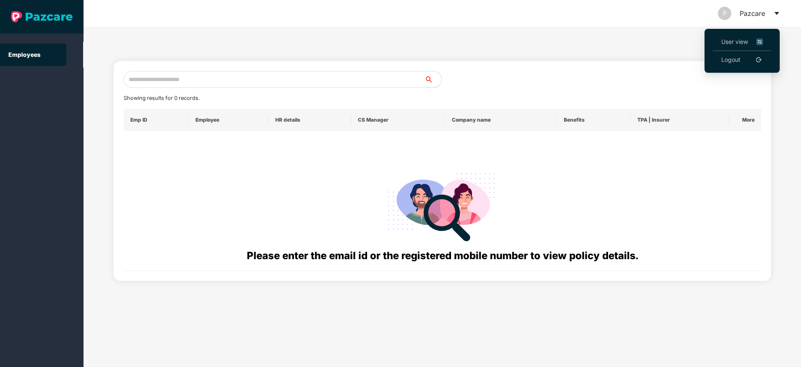
click at [737, 38] on span "User view" at bounding box center [742, 41] width 42 height 9
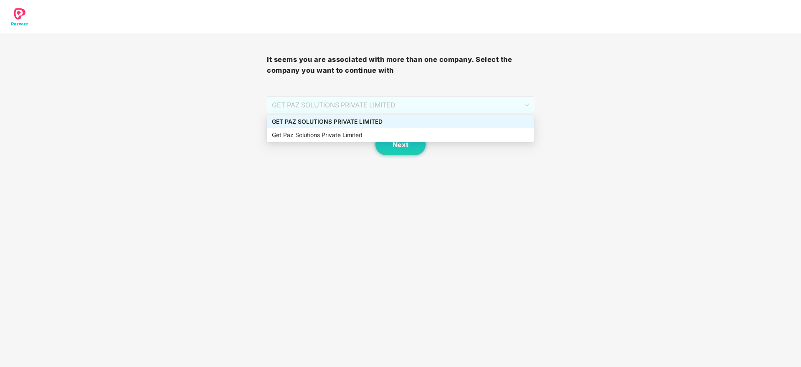
drag, startPoint x: 379, startPoint y: 99, endPoint x: 378, endPoint y: 123, distance: 23.8
click at [378, 123] on body "It seems you are associated with more than one company. Select the company you …" at bounding box center [400, 183] width 801 height 367
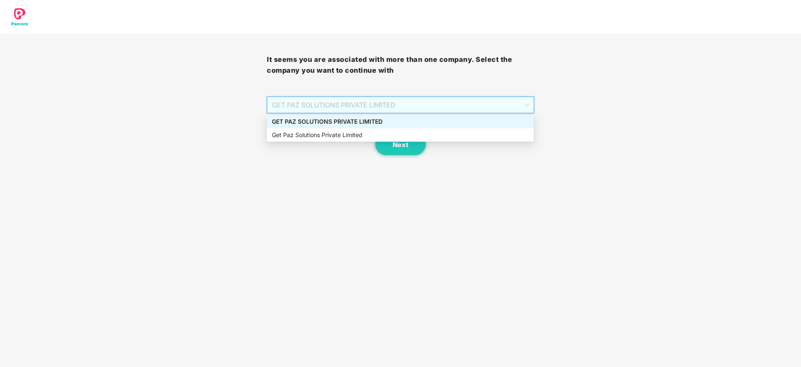
click at [378, 123] on div "GET PAZ SOLUTIONS PRIVATE LIMITED" at bounding box center [400, 121] width 257 height 9
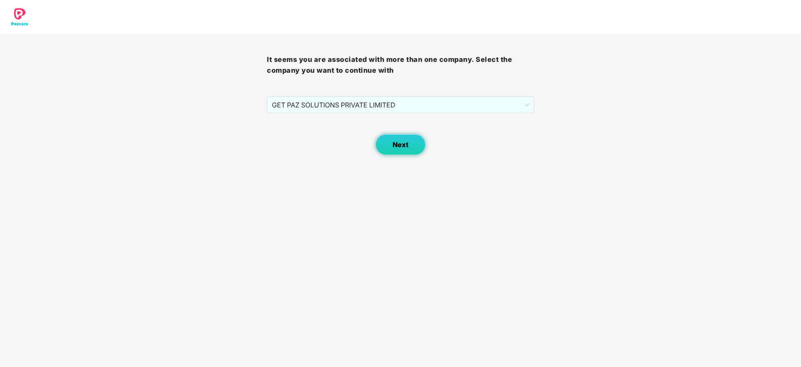
click at [402, 153] on button "Next" at bounding box center [400, 144] width 50 height 21
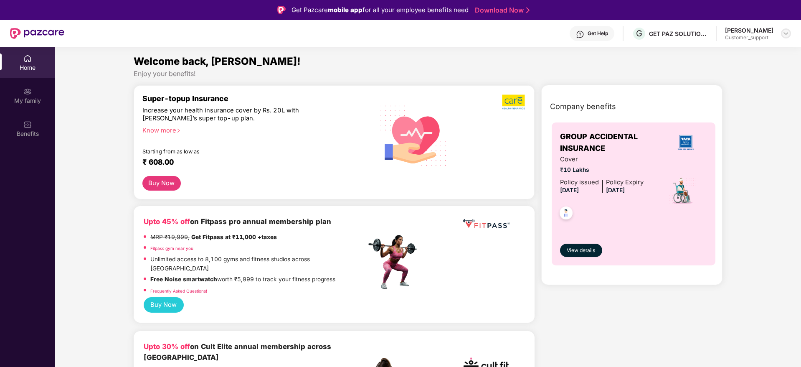
click at [786, 32] on img at bounding box center [786, 33] width 7 height 7
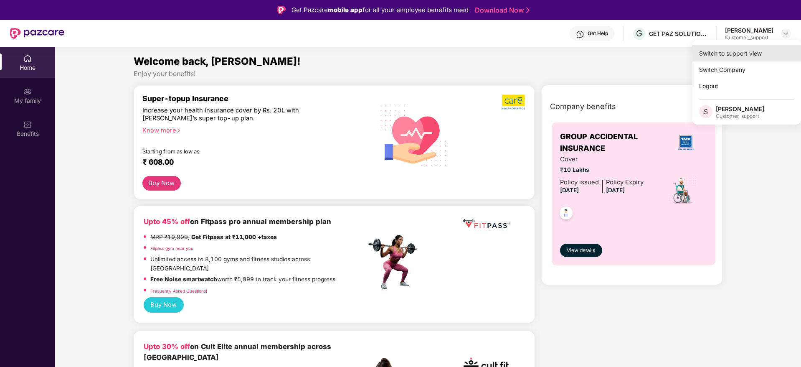
click at [740, 55] on div "Switch to support view" at bounding box center [746, 53] width 109 height 16
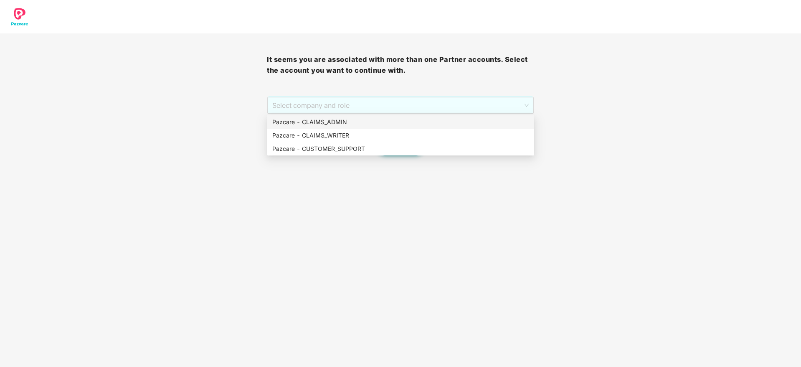
drag, startPoint x: 388, startPoint y: 107, endPoint x: 388, endPoint y: 122, distance: 15.0
click at [388, 122] on body "It seems you are associated with more than one Partner accounts. Select the acc…" at bounding box center [400, 183] width 801 height 367
click at [388, 122] on div "Pazcare - CLAIMS_ADMIN" at bounding box center [400, 121] width 257 height 9
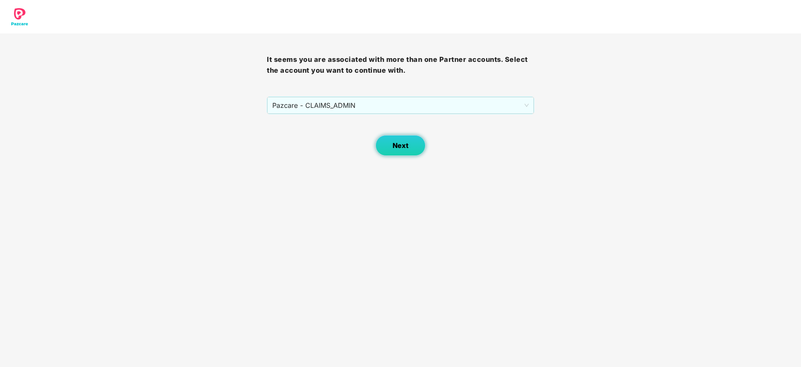
drag, startPoint x: 388, startPoint y: 143, endPoint x: 406, endPoint y: 144, distance: 17.5
click at [406, 144] on button "Next" at bounding box center [400, 145] width 50 height 21
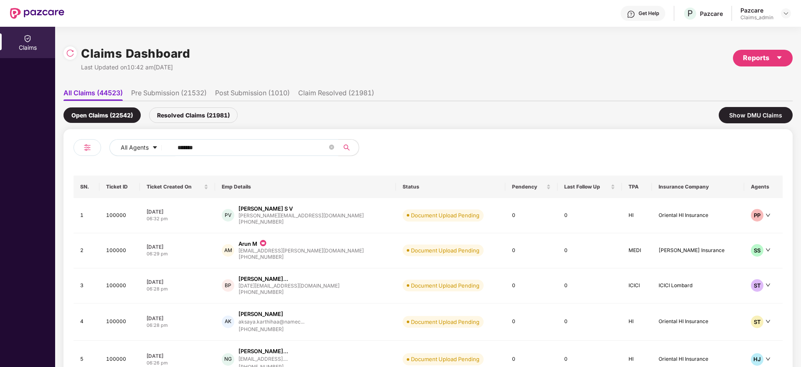
click at [406, 144] on div "All Agents ******" at bounding box center [322, 147] width 426 height 17
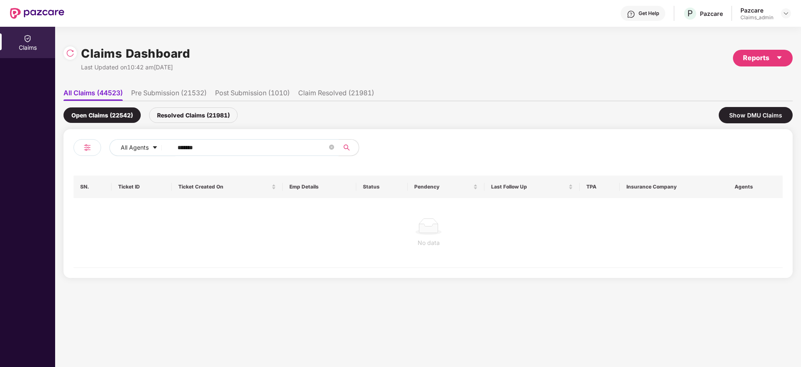
click at [215, 147] on input "******" at bounding box center [252, 147] width 150 height 13
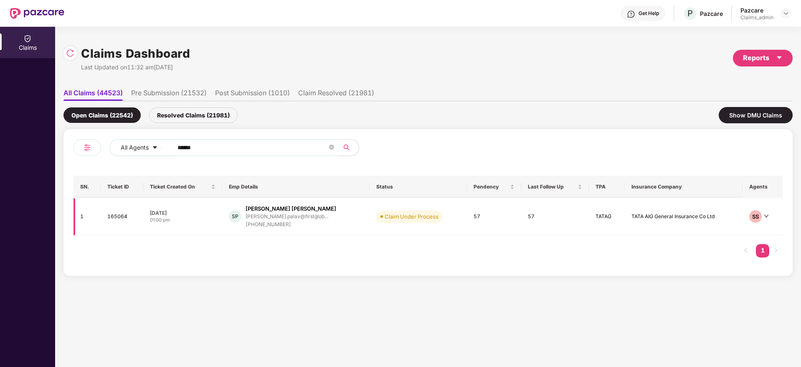
type input "******"
click at [267, 222] on div "+918291400754" at bounding box center [291, 224] width 91 height 8
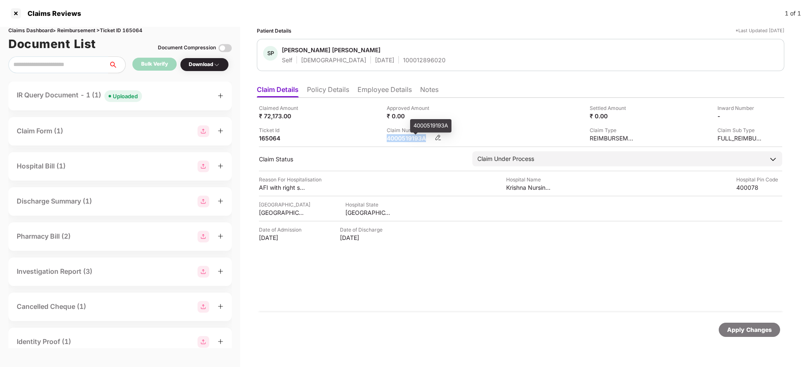
drag, startPoint x: 385, startPoint y: 139, endPoint x: 432, endPoint y: 138, distance: 46.4
click at [432, 138] on div "Claimed Amount ₹ 72,173.00 Approved Amount ₹ 0.00 Settled Amount ₹ 0.00 Inward …" at bounding box center [520, 123] width 523 height 38
copy div "4000519193A"
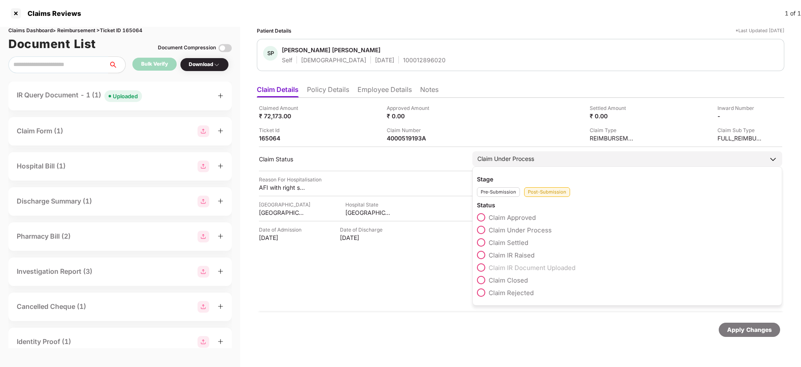
click at [484, 240] on span at bounding box center [481, 242] width 8 height 8
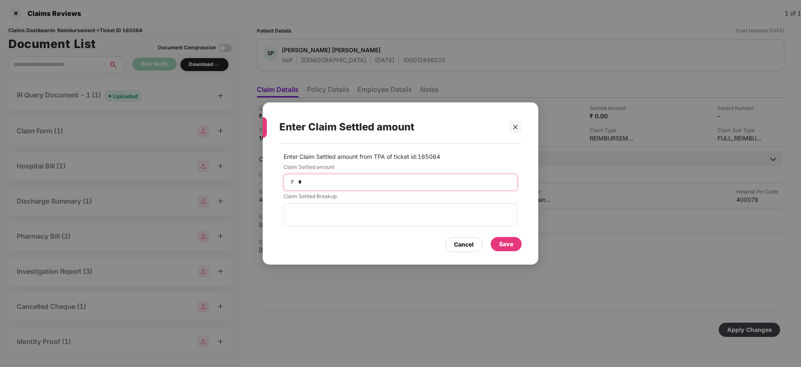
click at [321, 185] on input "*" at bounding box center [403, 181] width 213 height 9
type input "*****"
click at [499, 243] on div "Save" at bounding box center [506, 243] width 14 height 9
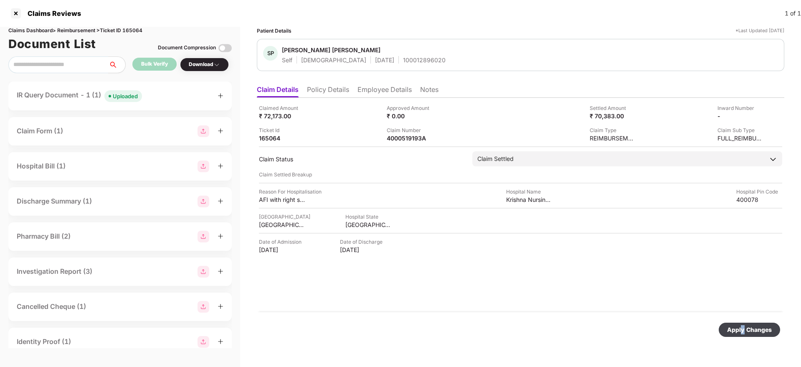
drag, startPoint x: 744, startPoint y: 321, endPoint x: 743, endPoint y: 329, distance: 8.0
click at [743, 329] on div "Apply Changes" at bounding box center [520, 329] width 527 height 35
click at [743, 329] on div "Apply Changes" at bounding box center [749, 329] width 45 height 9
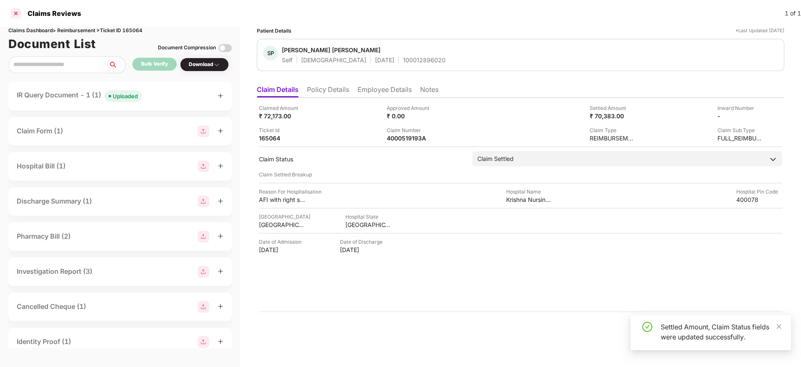
click at [13, 13] on div at bounding box center [15, 13] width 13 height 13
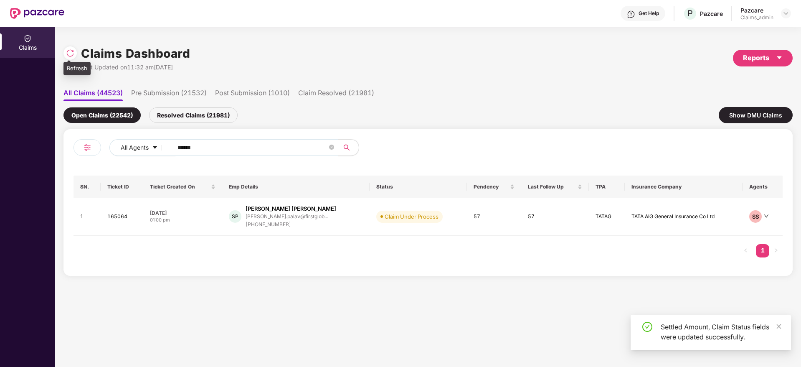
click at [68, 56] on img at bounding box center [70, 53] width 8 height 8
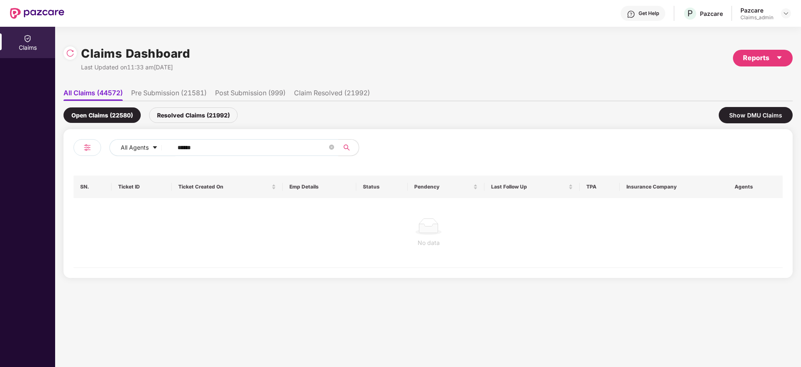
click at [192, 122] on div "Resolved Claims (21992)" at bounding box center [193, 114] width 89 height 15
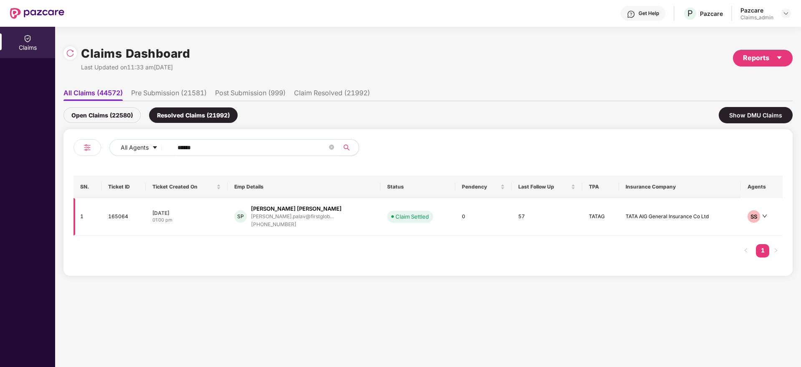
click at [279, 221] on div "+918291400754" at bounding box center [296, 224] width 91 height 8
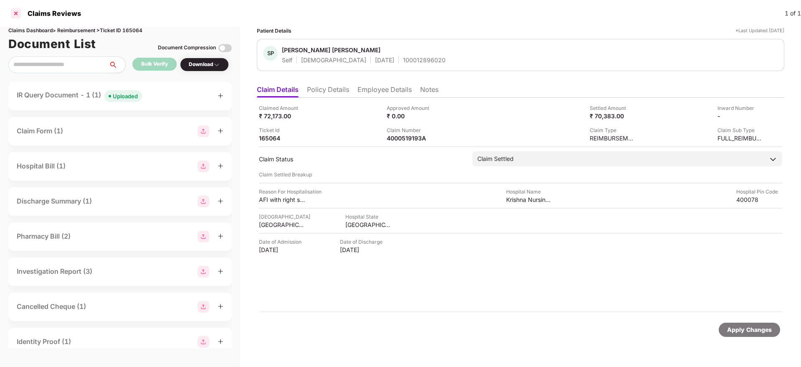
click at [14, 13] on div at bounding box center [15, 13] width 13 height 13
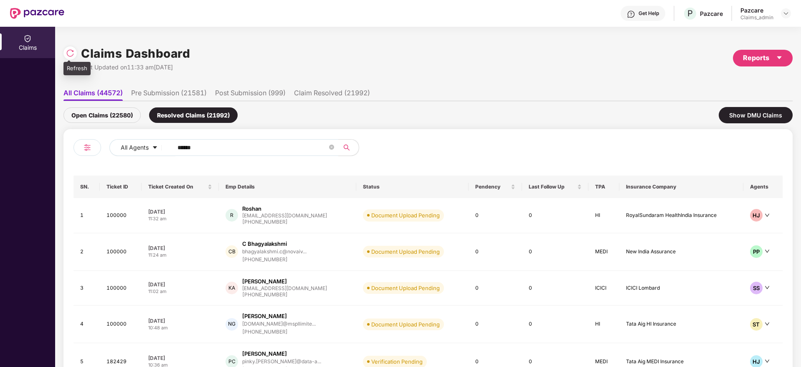
click at [65, 51] on div at bounding box center [69, 52] width 13 height 13
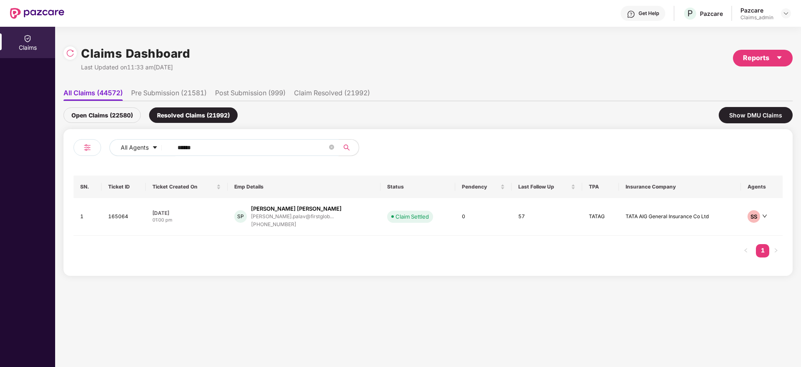
click at [193, 144] on input "******" at bounding box center [252, 147] width 150 height 13
click at [188, 145] on input "******" at bounding box center [252, 147] width 150 height 13
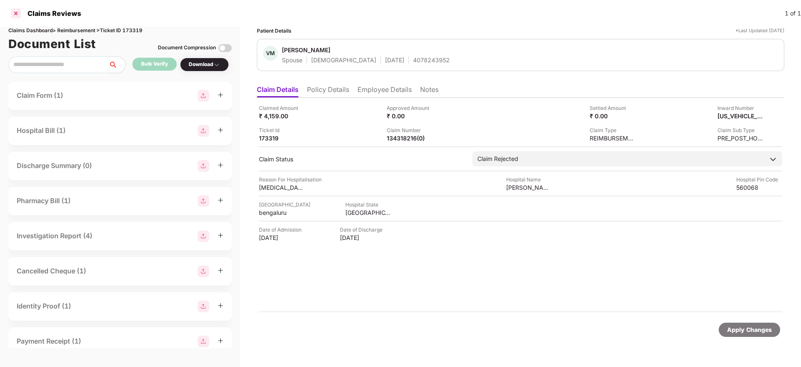
click at [10, 17] on div at bounding box center [15, 13] width 13 height 13
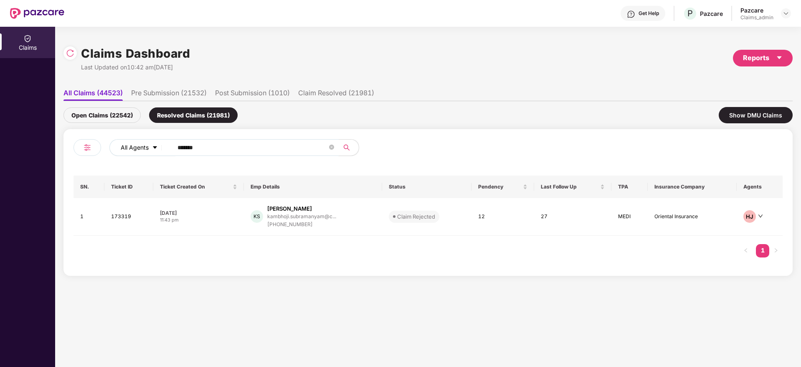
drag, startPoint x: 210, startPoint y: 152, endPoint x: 119, endPoint y: 152, distance: 91.0
click at [119, 152] on div "All Agents ******" at bounding box center [322, 147] width 426 height 17
paste input "text"
type input "******"
click at [104, 112] on div "Open Claims (22542)" at bounding box center [101, 114] width 77 height 15
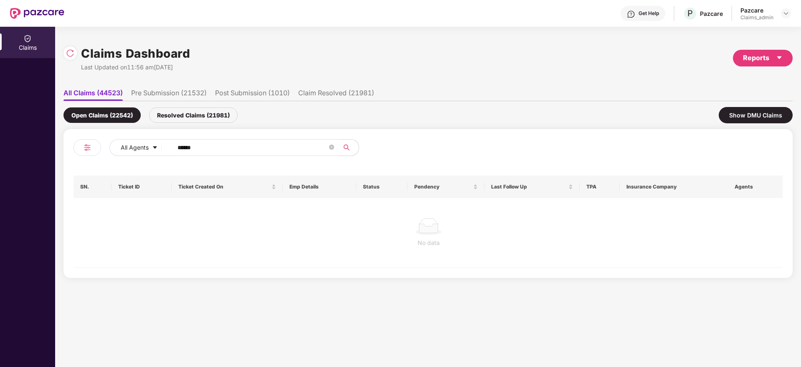
click at [205, 111] on div "Resolved Claims (21981)" at bounding box center [193, 114] width 89 height 15
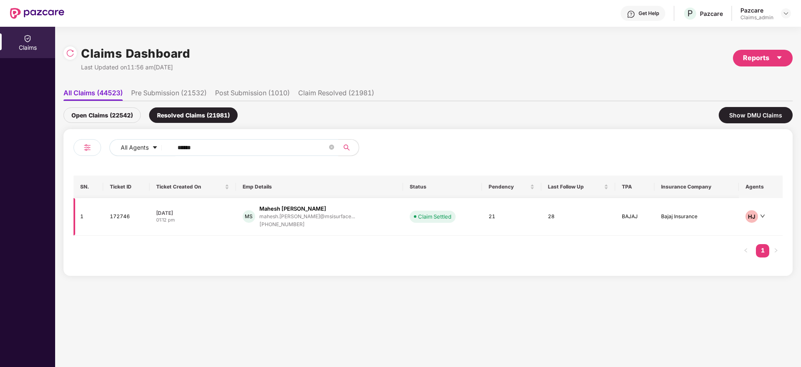
click at [304, 212] on div "Mahesh [PERSON_NAME]" at bounding box center [292, 209] width 67 height 8
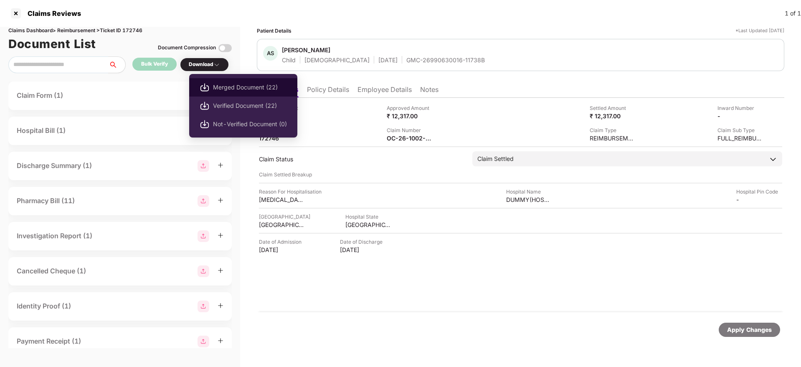
click at [210, 84] on li "Merged Document (22)" at bounding box center [243, 87] width 108 height 18
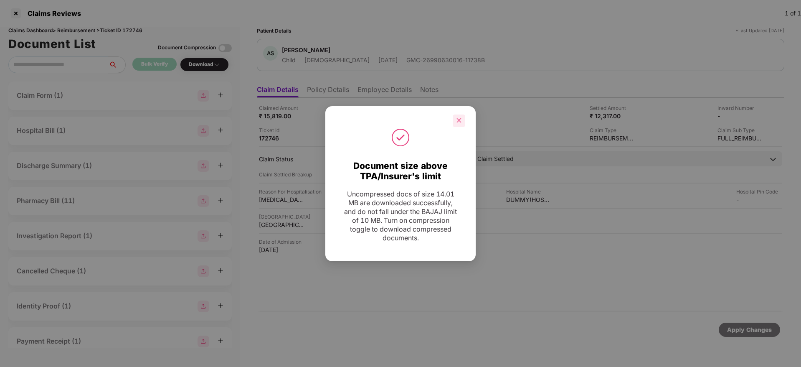
click at [456, 120] on icon "close" at bounding box center [459, 120] width 6 height 6
